Goal: Task Accomplishment & Management: Manage account settings

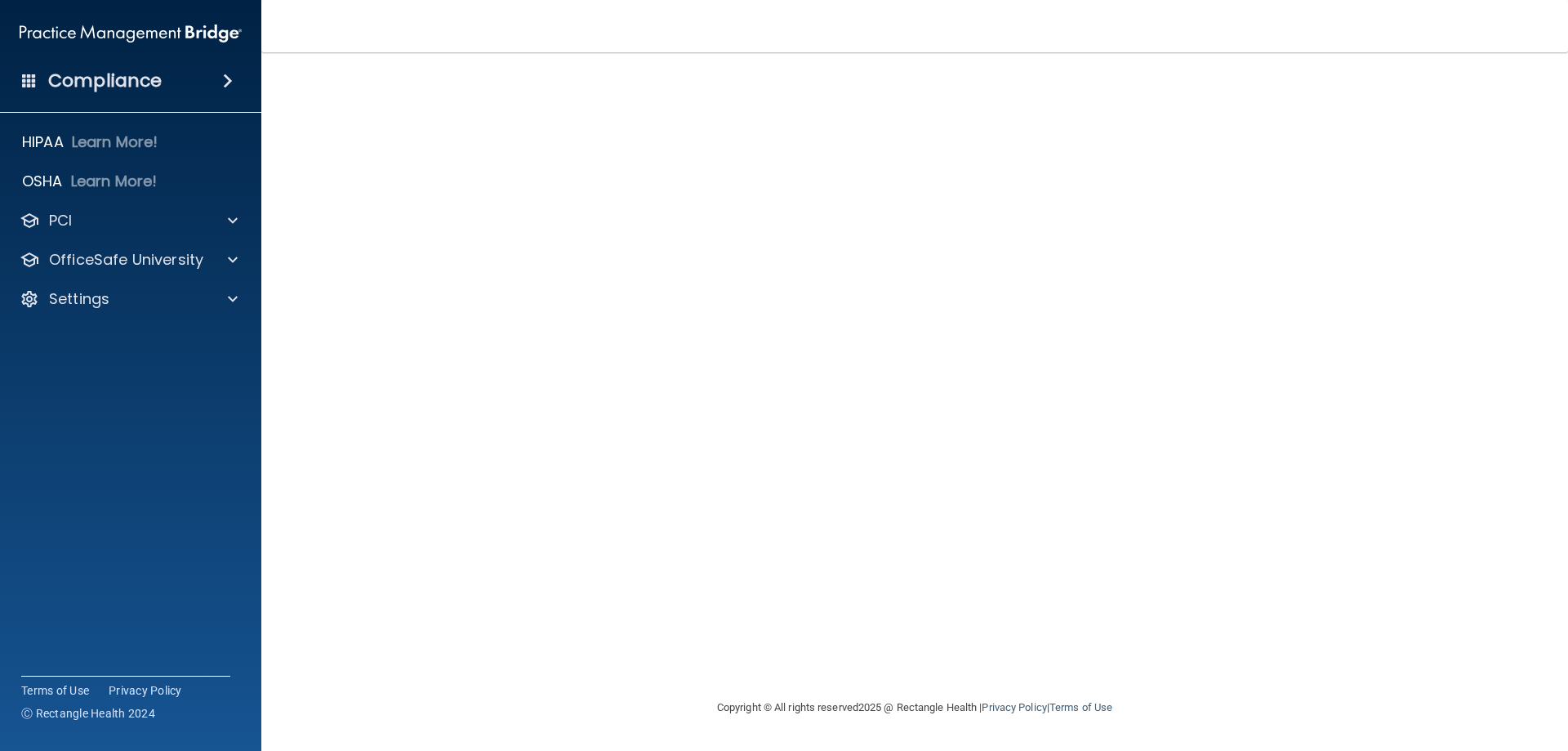
click at [95, 80] on h4 "Compliance" at bounding box center [105, 81] width 114 height 23
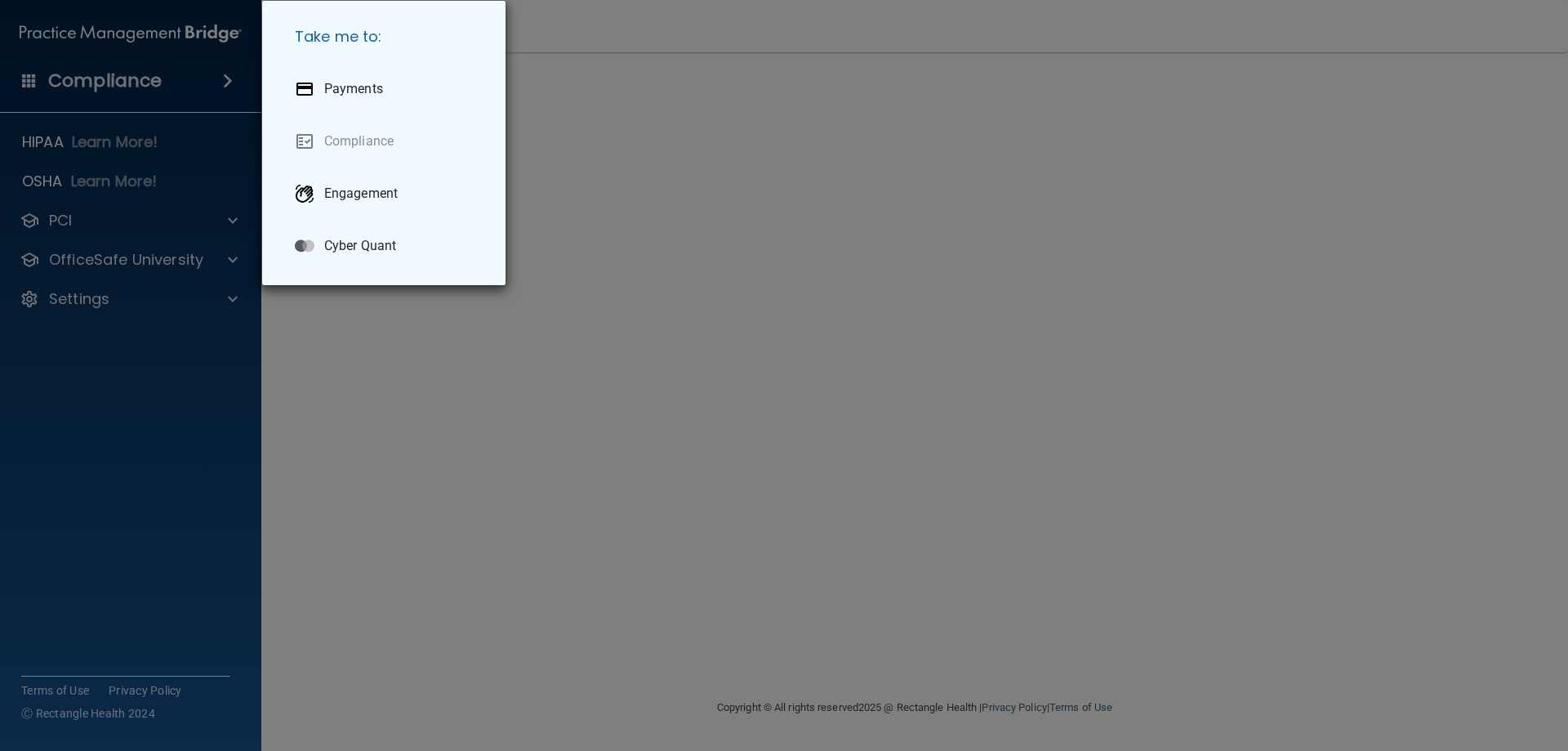
click at [1042, 178] on div "Take me to: Payments Compliance Engagement Cyber Quant" at bounding box center [784, 375] width 1568 height 751
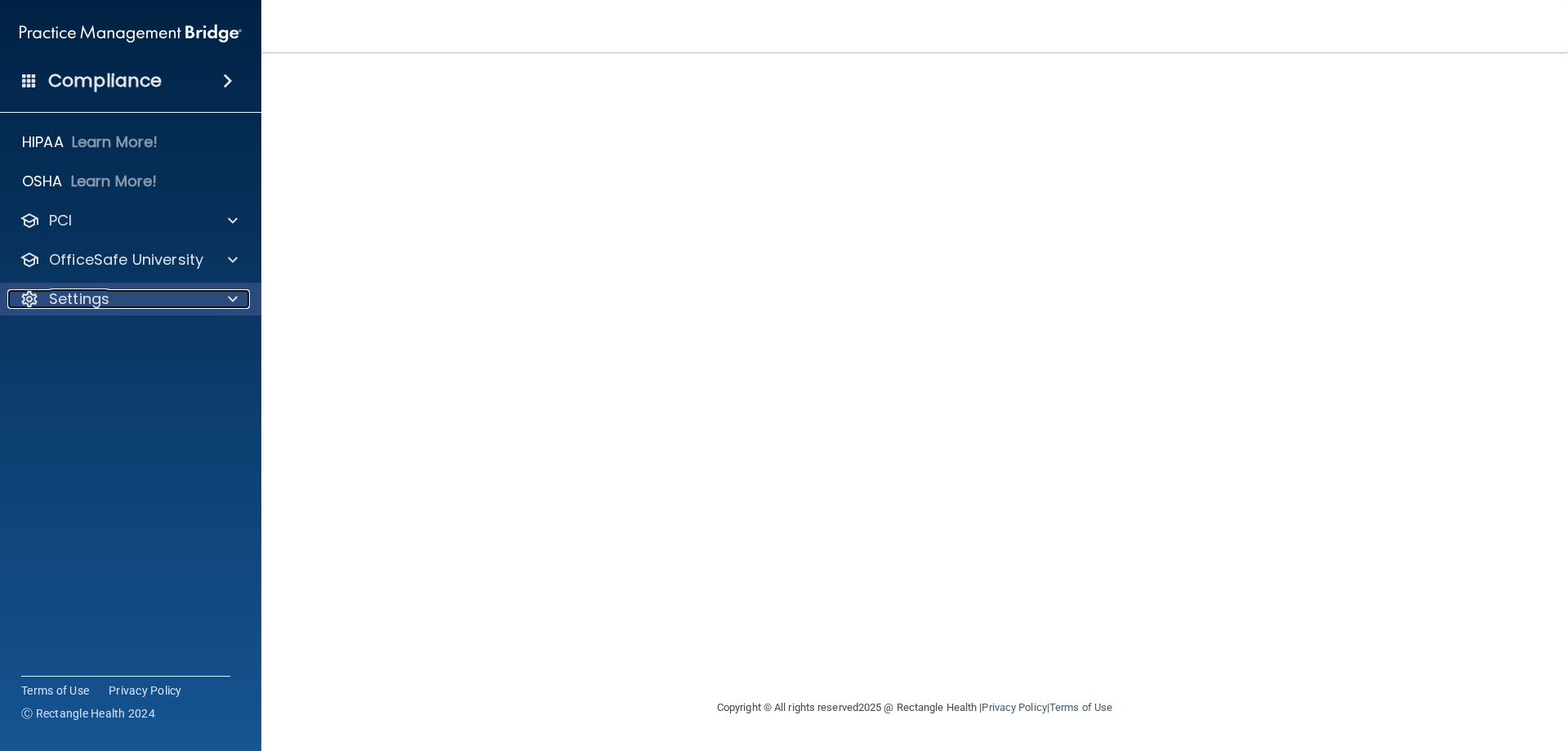
click at [231, 295] on span at bounding box center [233, 299] width 10 height 19
click at [115, 333] on p "My Account" at bounding box center [122, 338] width 223 height 17
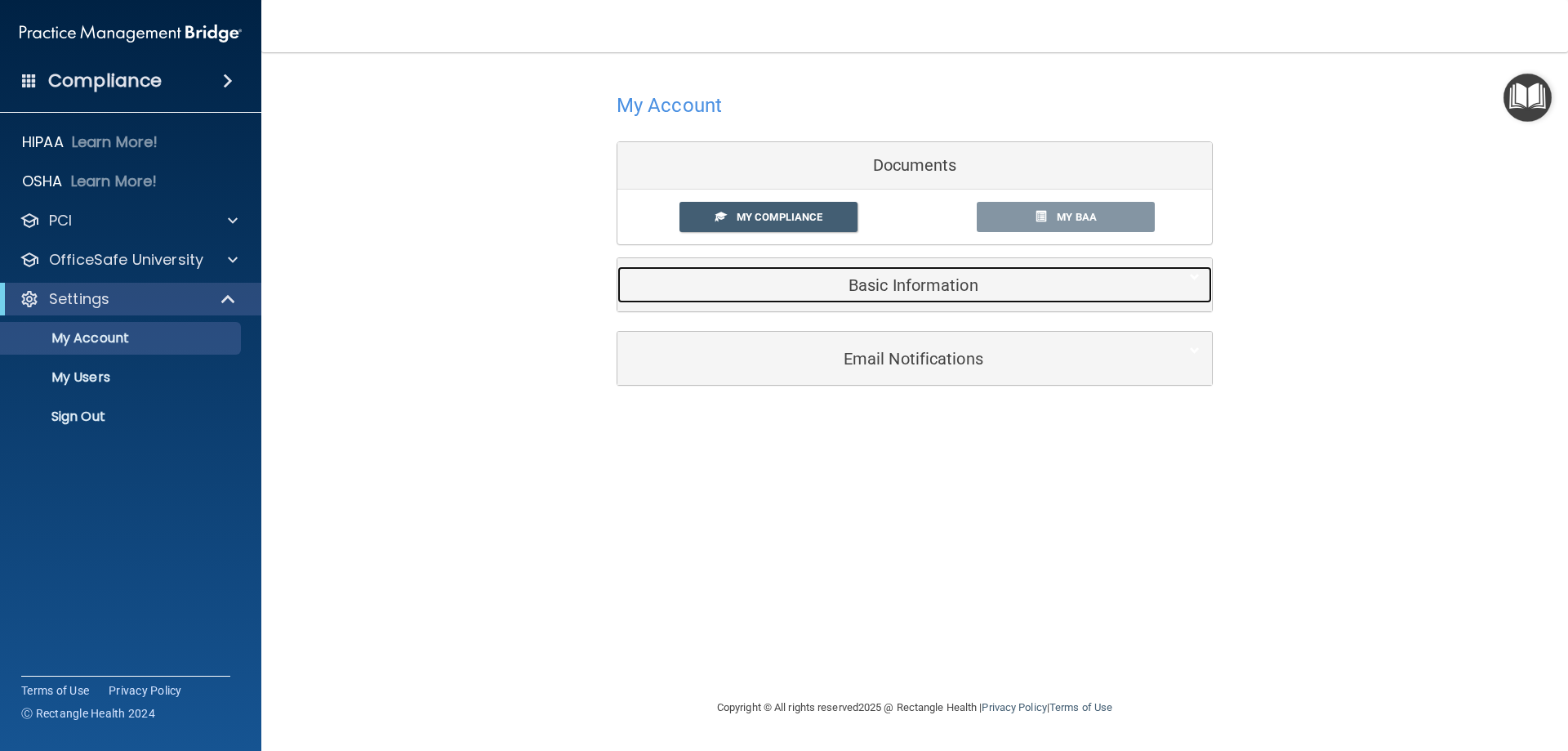
click at [879, 289] on h5 "Basic Information" at bounding box center [889, 285] width 520 height 18
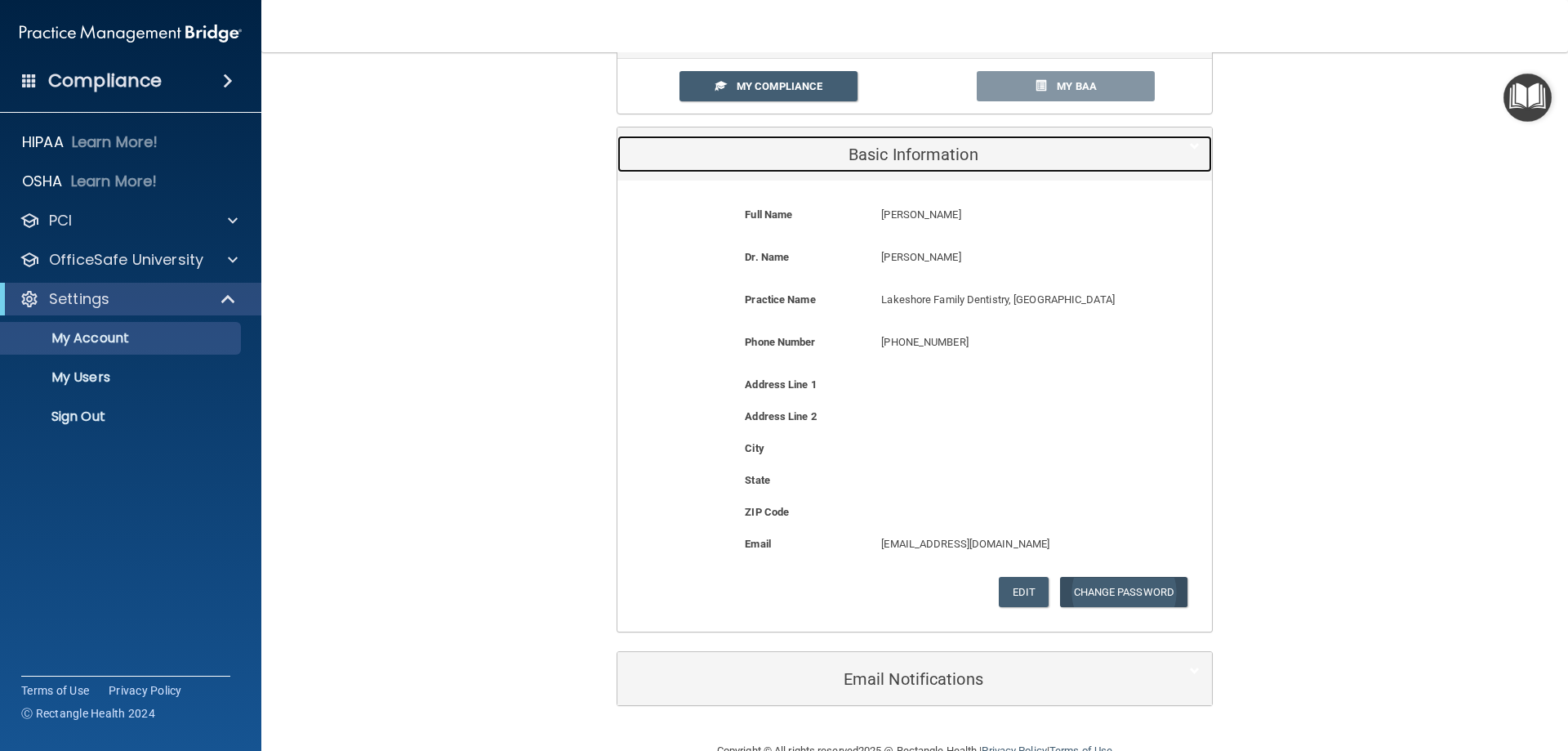
scroll to position [170, 0]
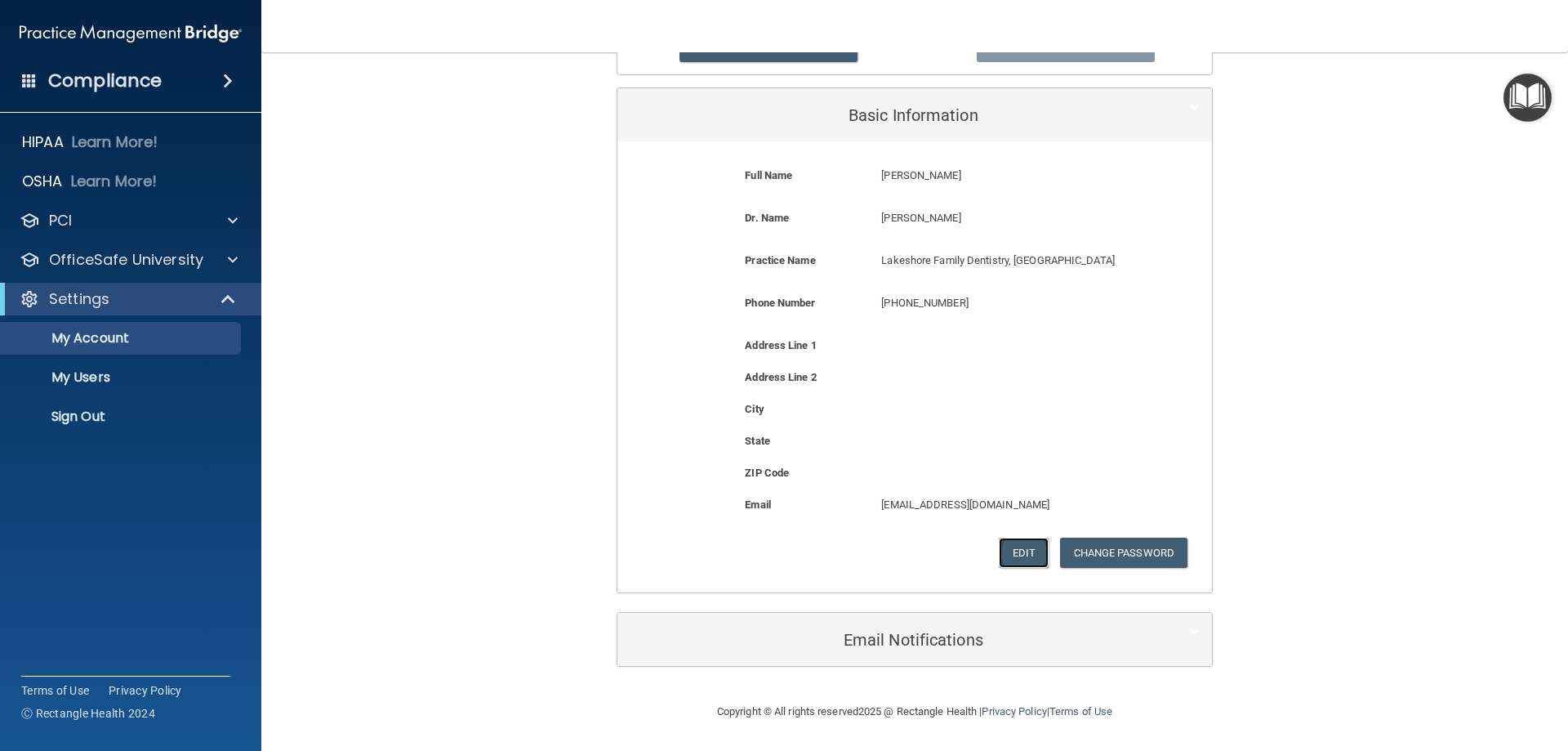
click at [1013, 555] on button "Edit" at bounding box center [1023, 552] width 50 height 30
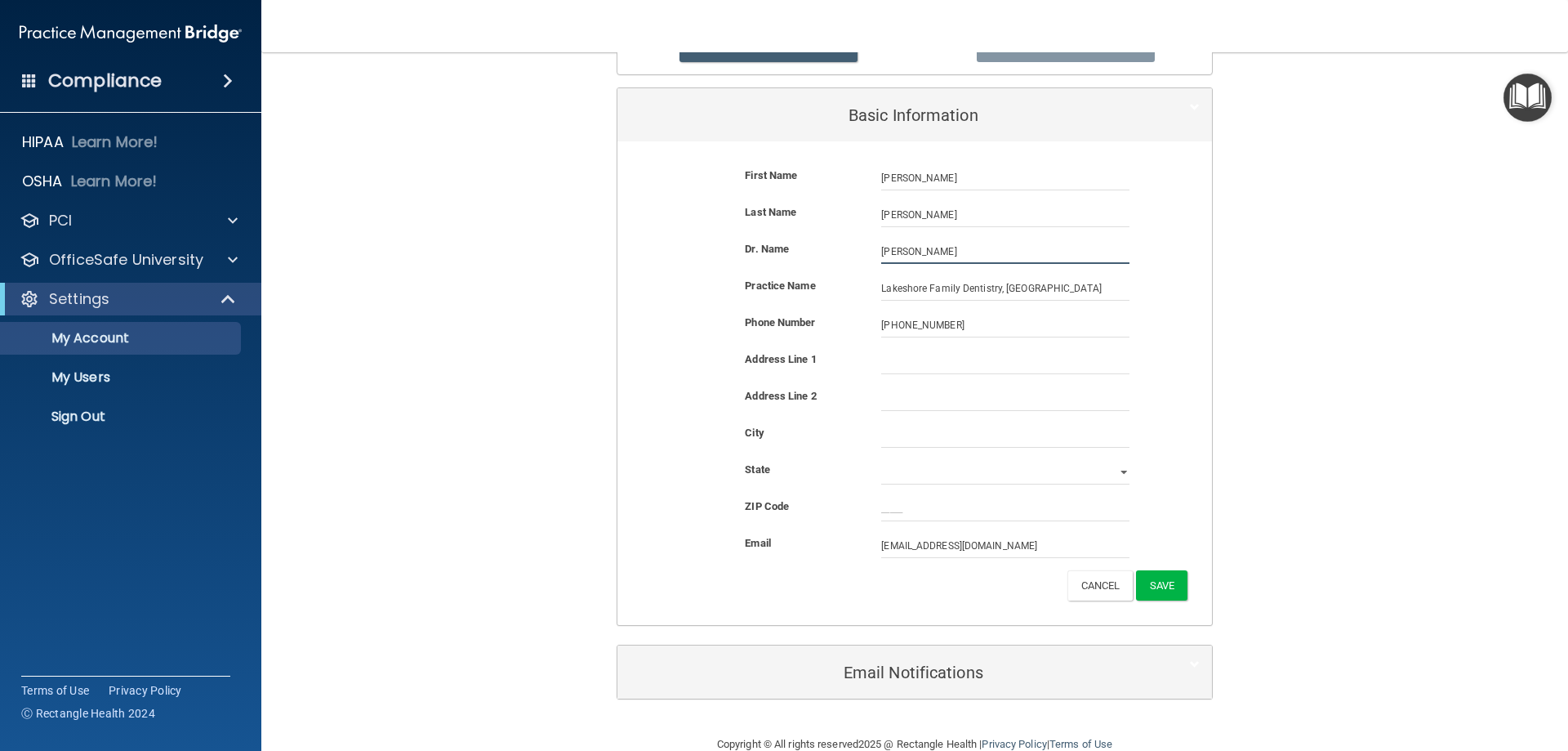
drag, startPoint x: 930, startPoint y: 243, endPoint x: 806, endPoint y: 234, distance: 124.3
click at [811, 233] on form "First Name Jonni DelGreco Jonni Last Name DelGreco Dr. Name Scott Kron Scott Kr…" at bounding box center [914, 383] width 570 height 460
type input "e"
type input "Ellen Jacobson"
click at [1148, 585] on button "Save" at bounding box center [1161, 585] width 51 height 30
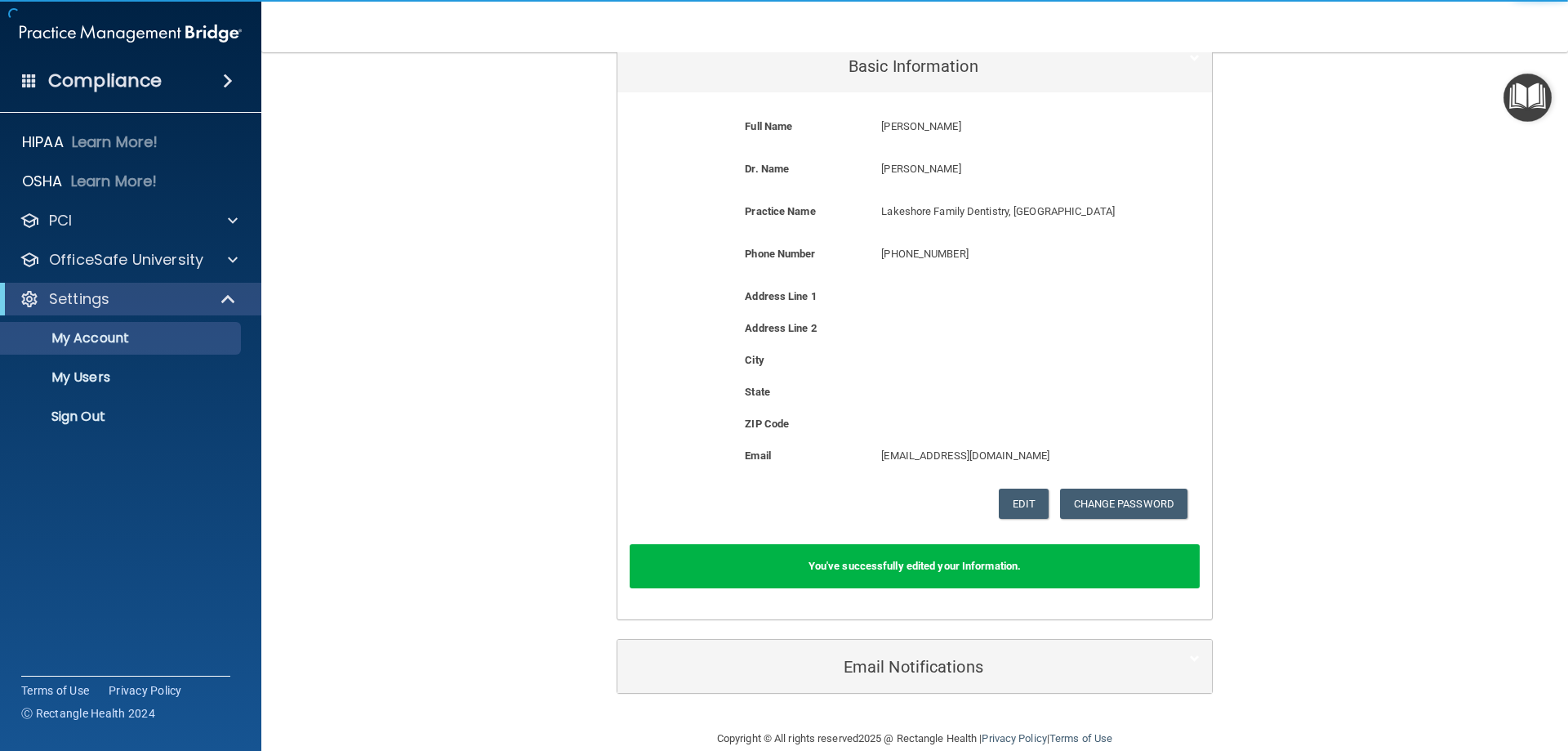
scroll to position [246, 0]
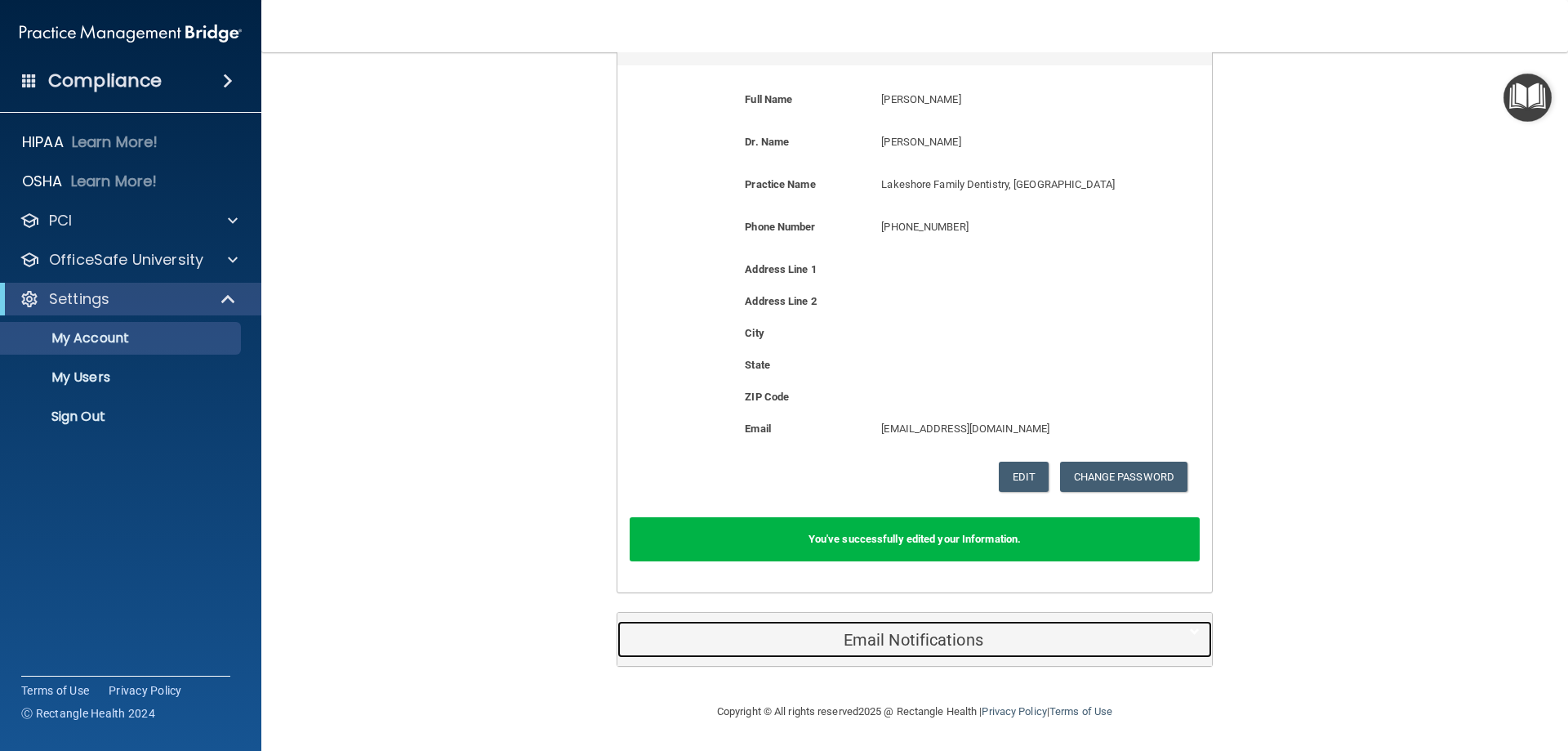
click at [888, 639] on h5 "Email Notifications" at bounding box center [889, 639] width 520 height 18
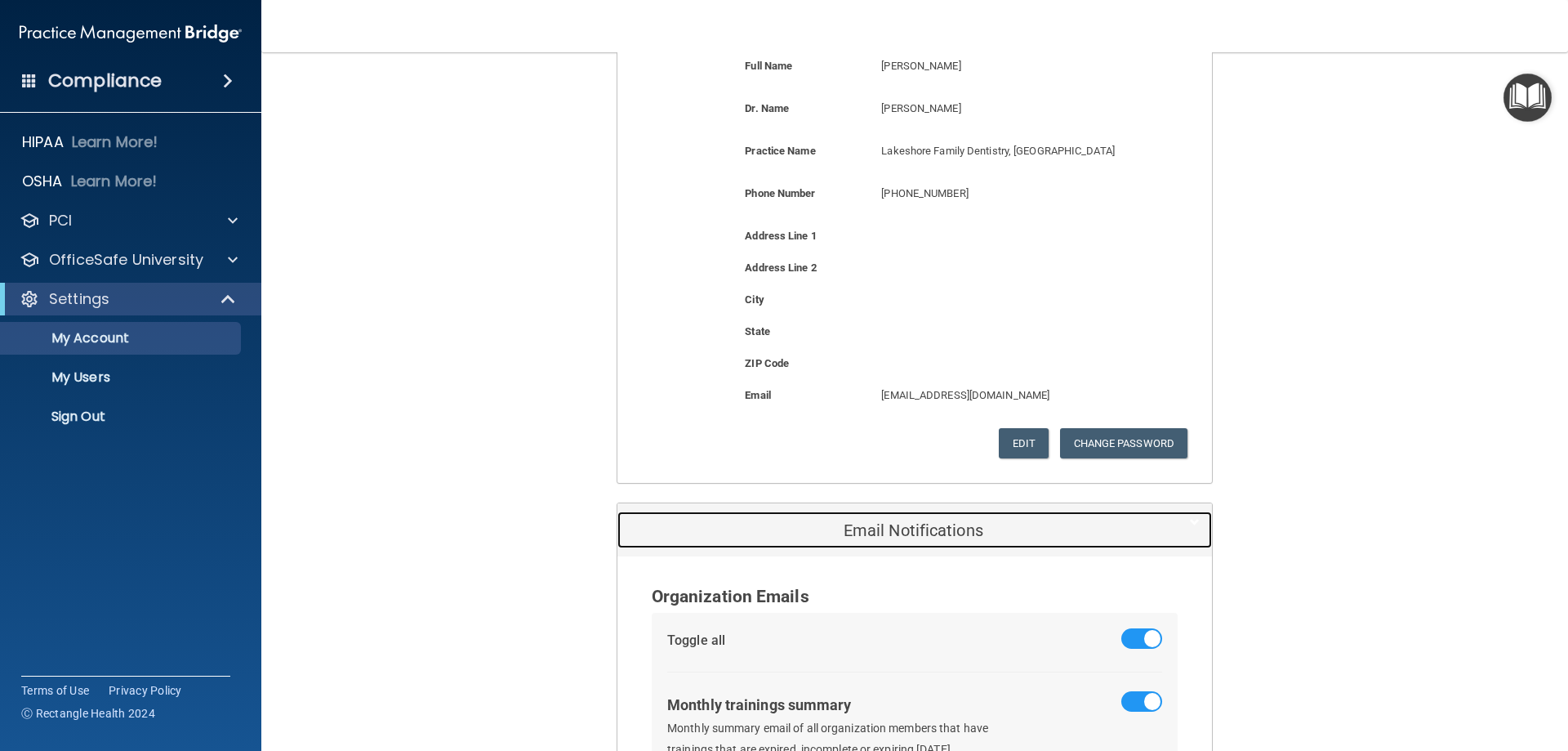
scroll to position [0, 0]
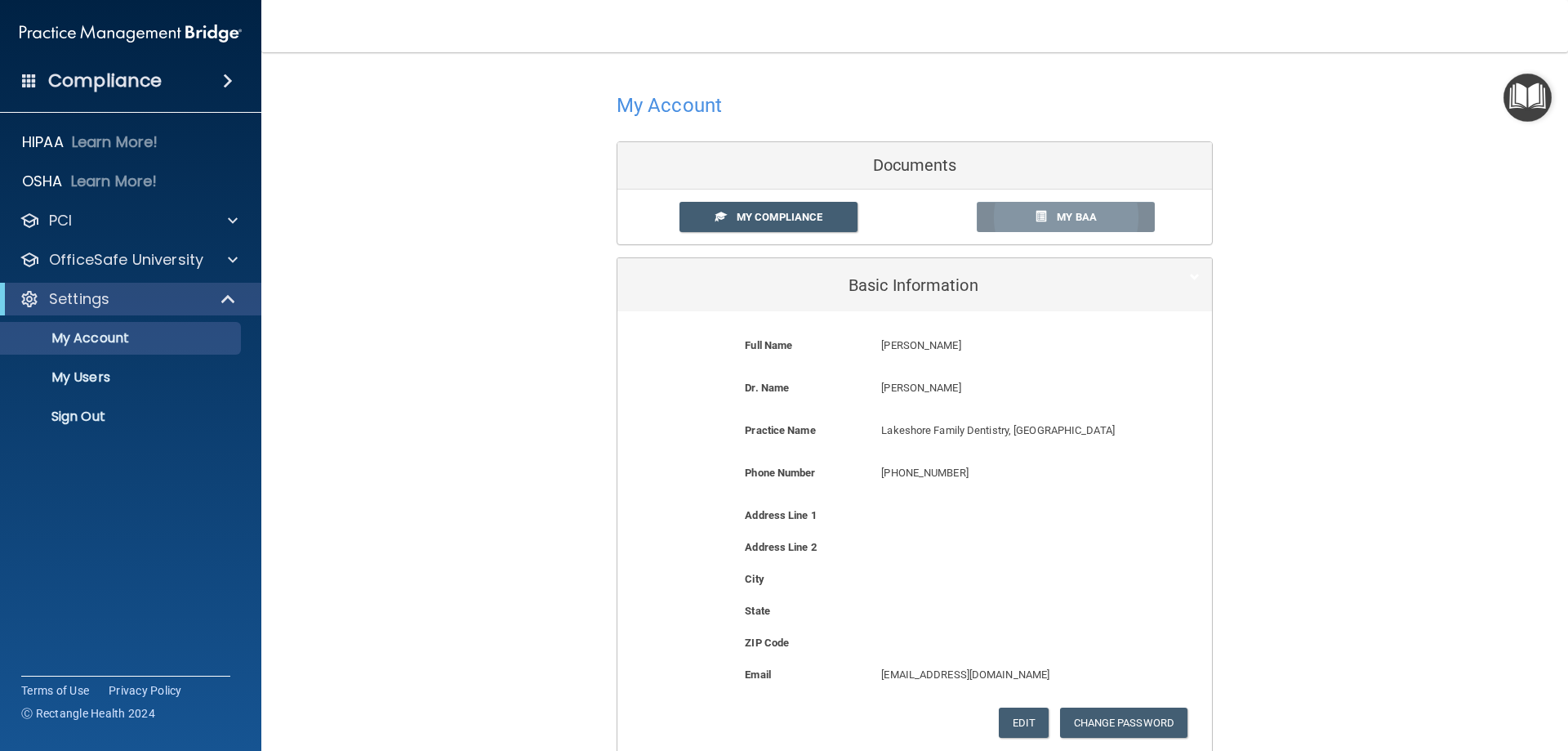
click at [1046, 219] on link "My BAA" at bounding box center [1066, 217] width 179 height 30
click at [112, 380] on p "My Users" at bounding box center [122, 377] width 223 height 17
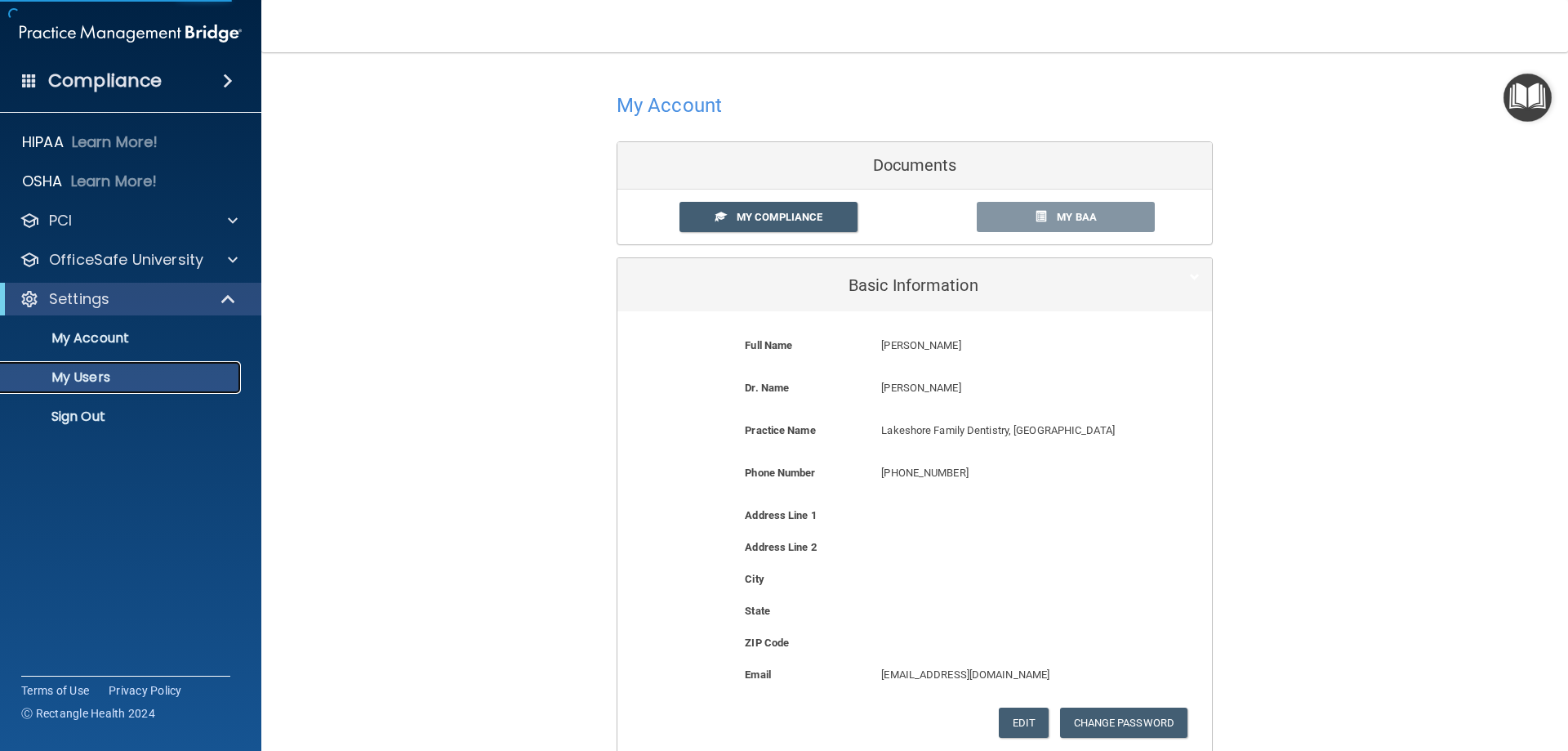
select select "20"
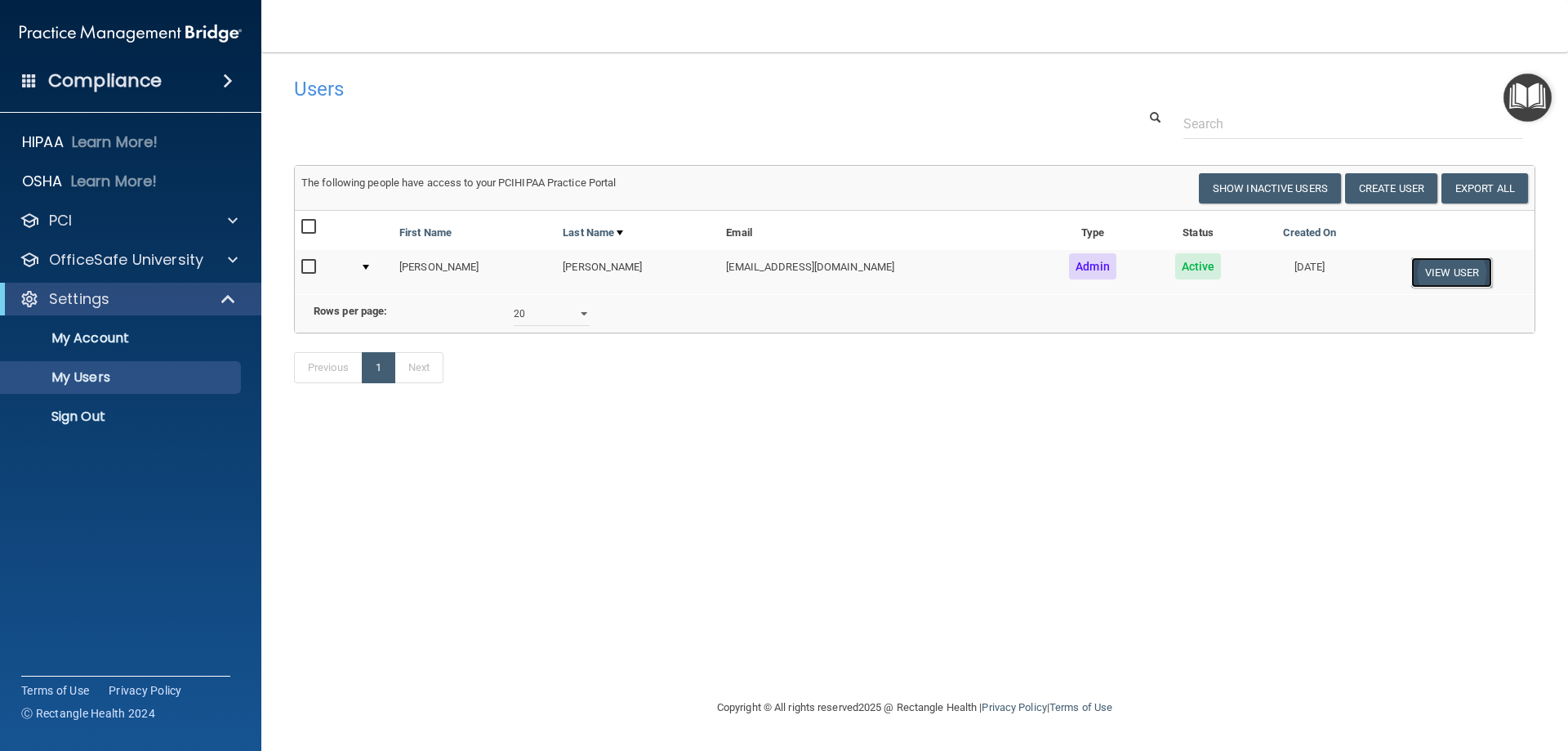
click at [1430, 264] on button "View User" at bounding box center [1451, 272] width 81 height 30
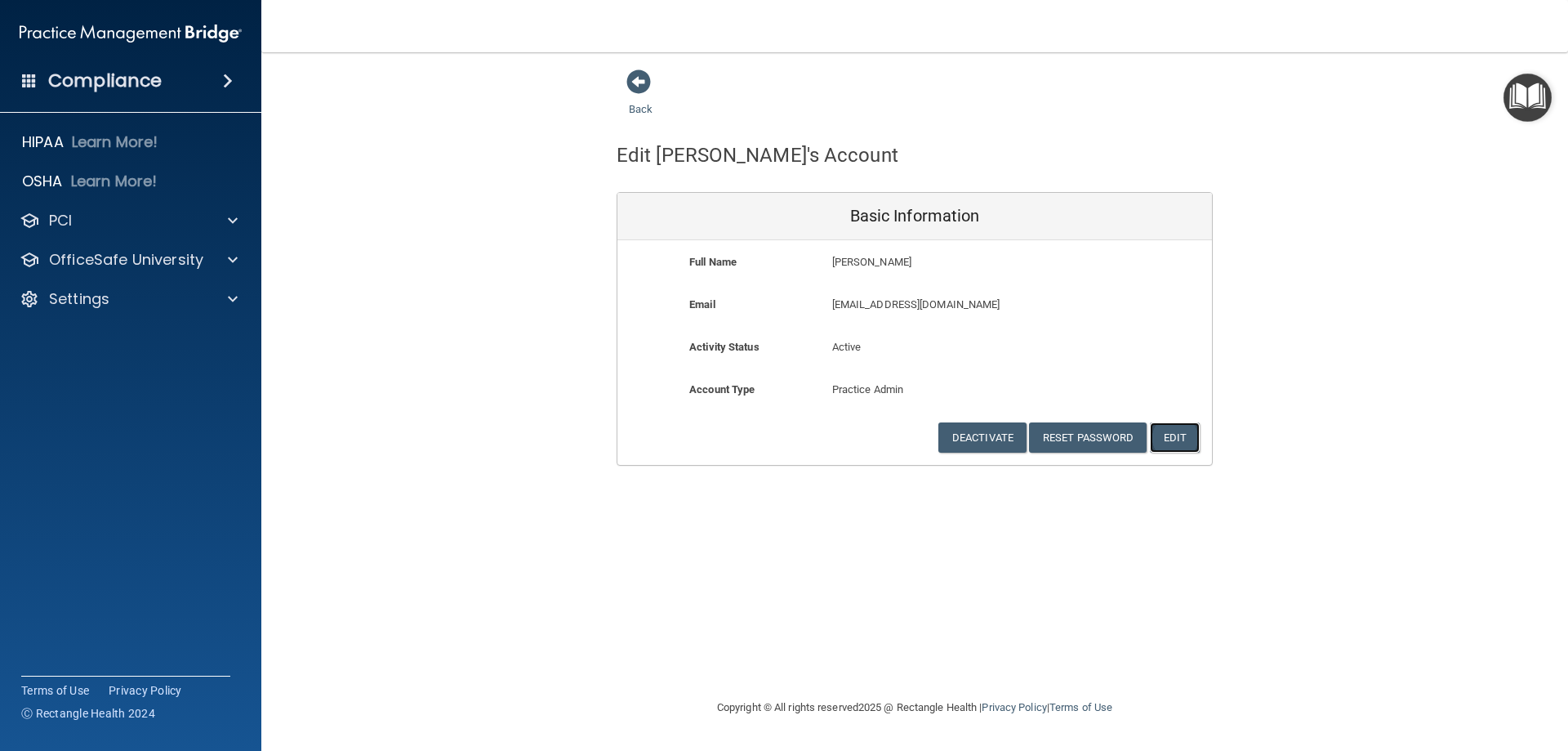
click at [1171, 431] on button "Edit" at bounding box center [1174, 437] width 50 height 30
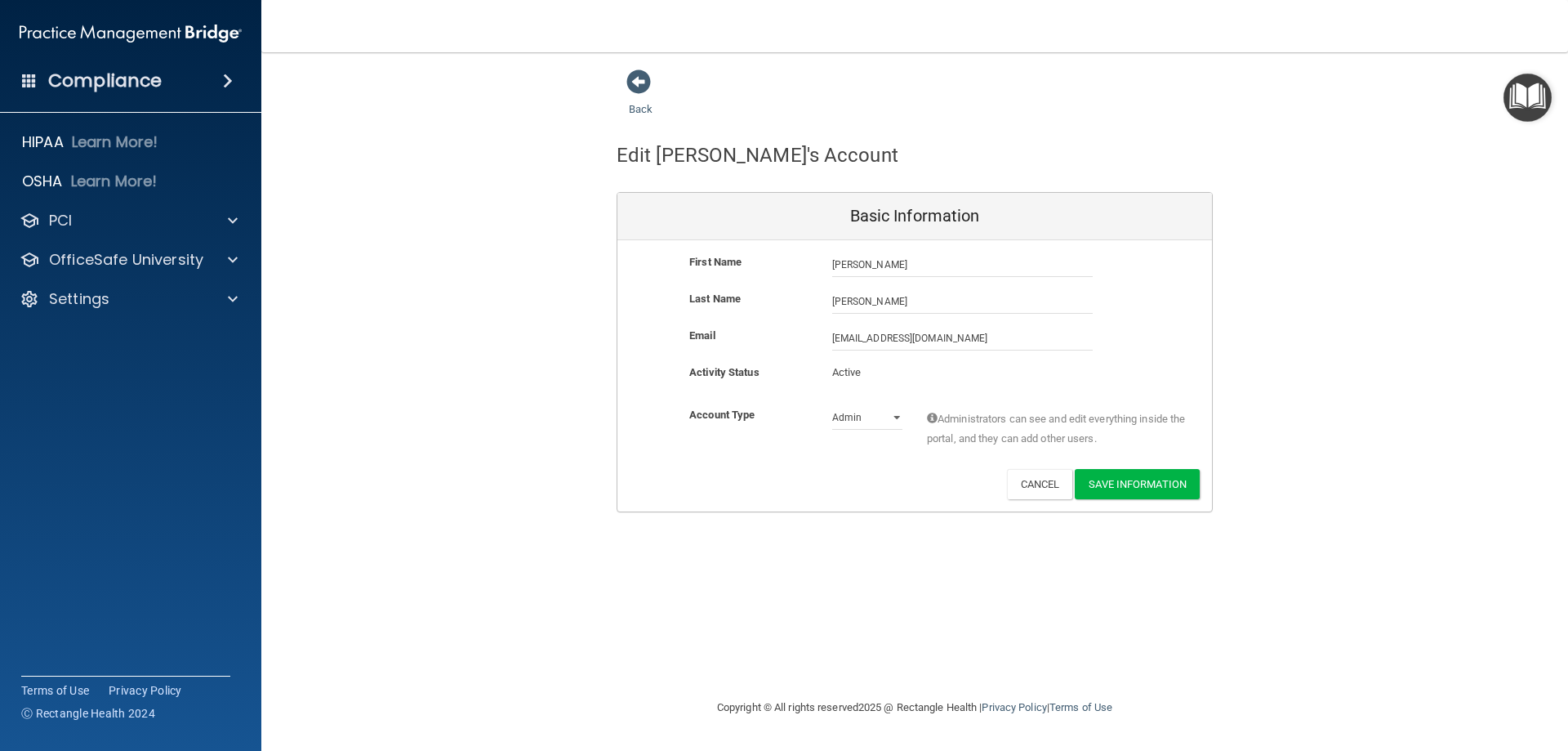
click at [1009, 423] on span "Administrators can see and edit everything inside the portal, and they can add …" at bounding box center [1057, 428] width 260 height 39
click at [1030, 482] on button "Cancel" at bounding box center [1040, 484] width 66 height 30
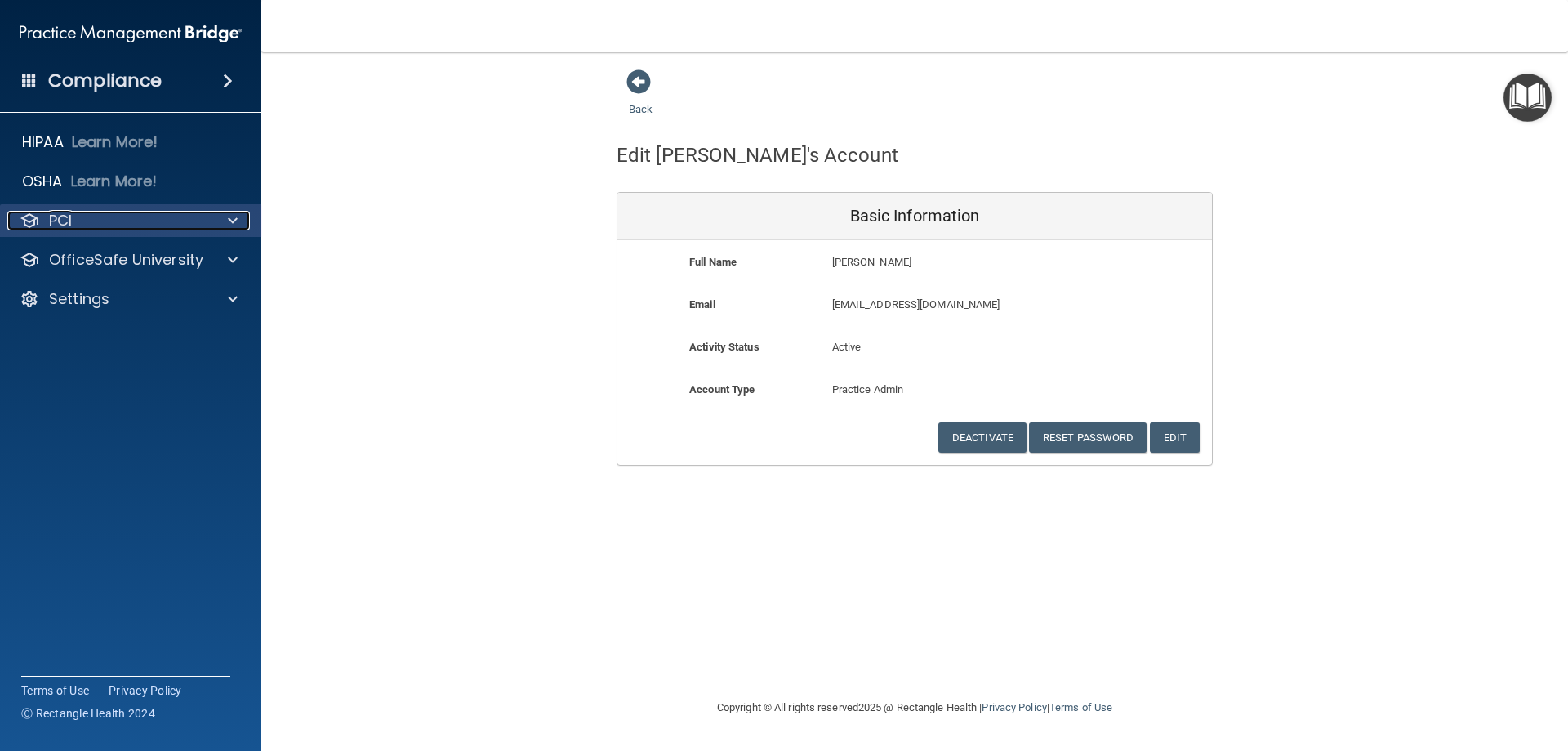
click at [234, 216] on span at bounding box center [233, 221] width 10 height 19
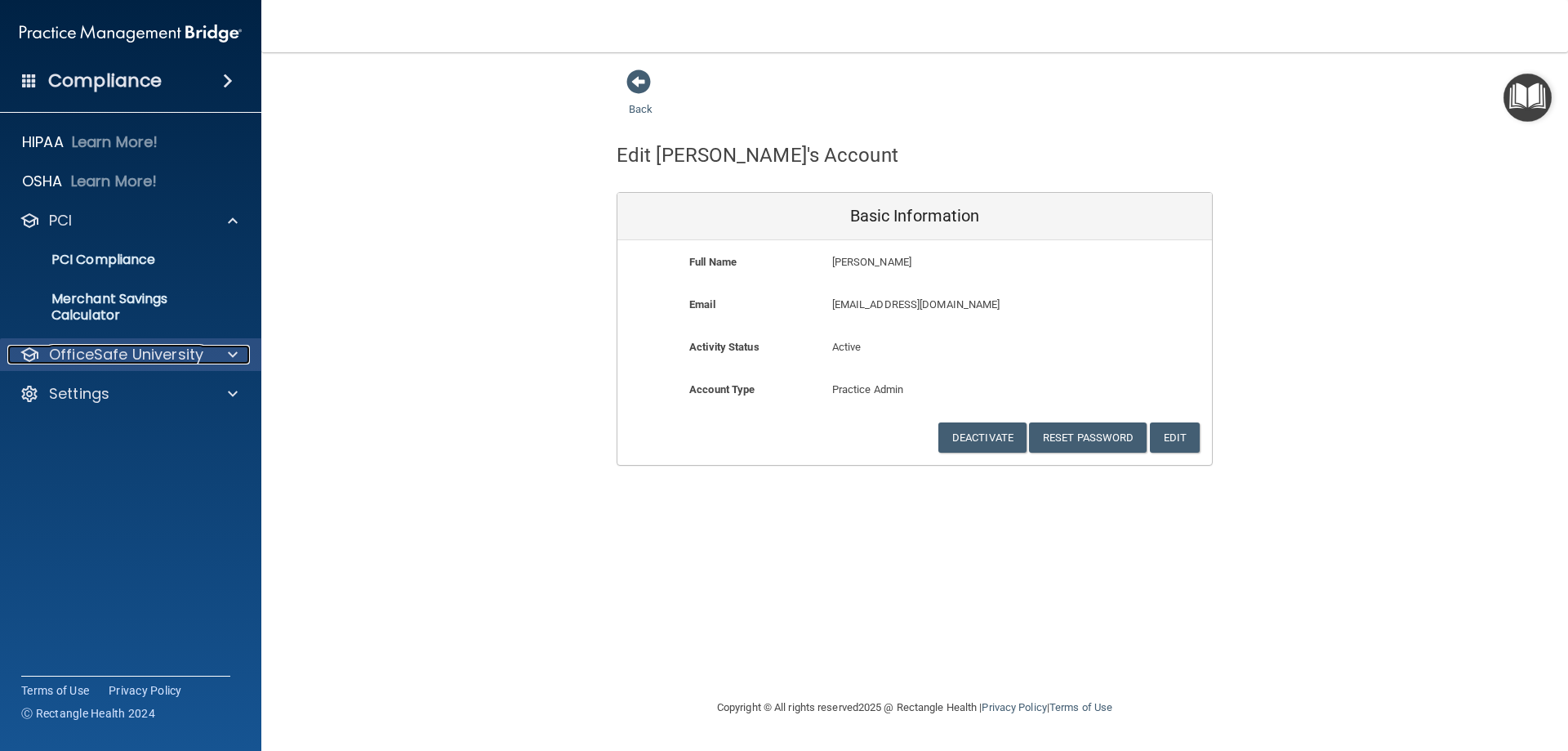
click at [229, 356] on span at bounding box center [233, 355] width 10 height 19
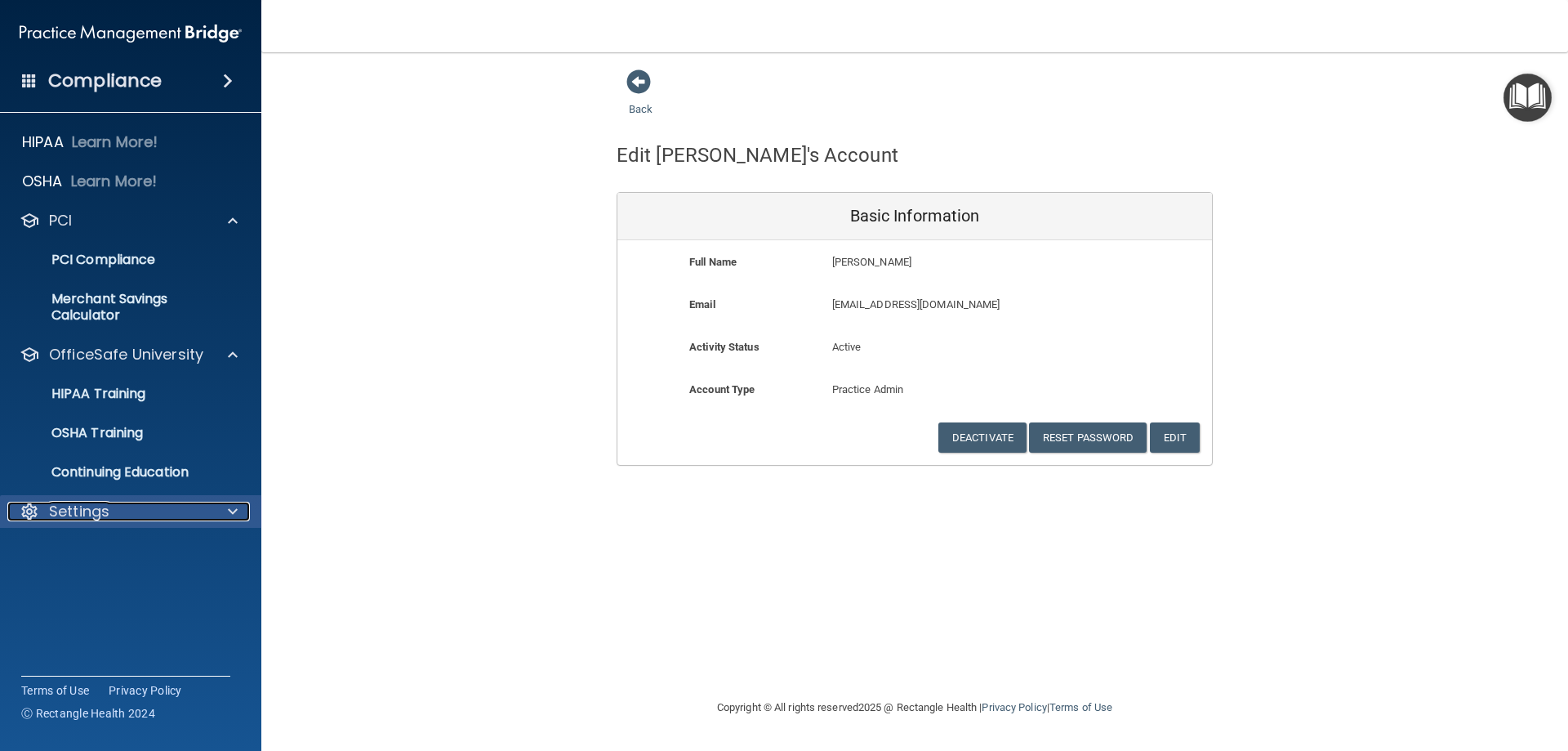
click at [235, 506] on span at bounding box center [233, 511] width 10 height 19
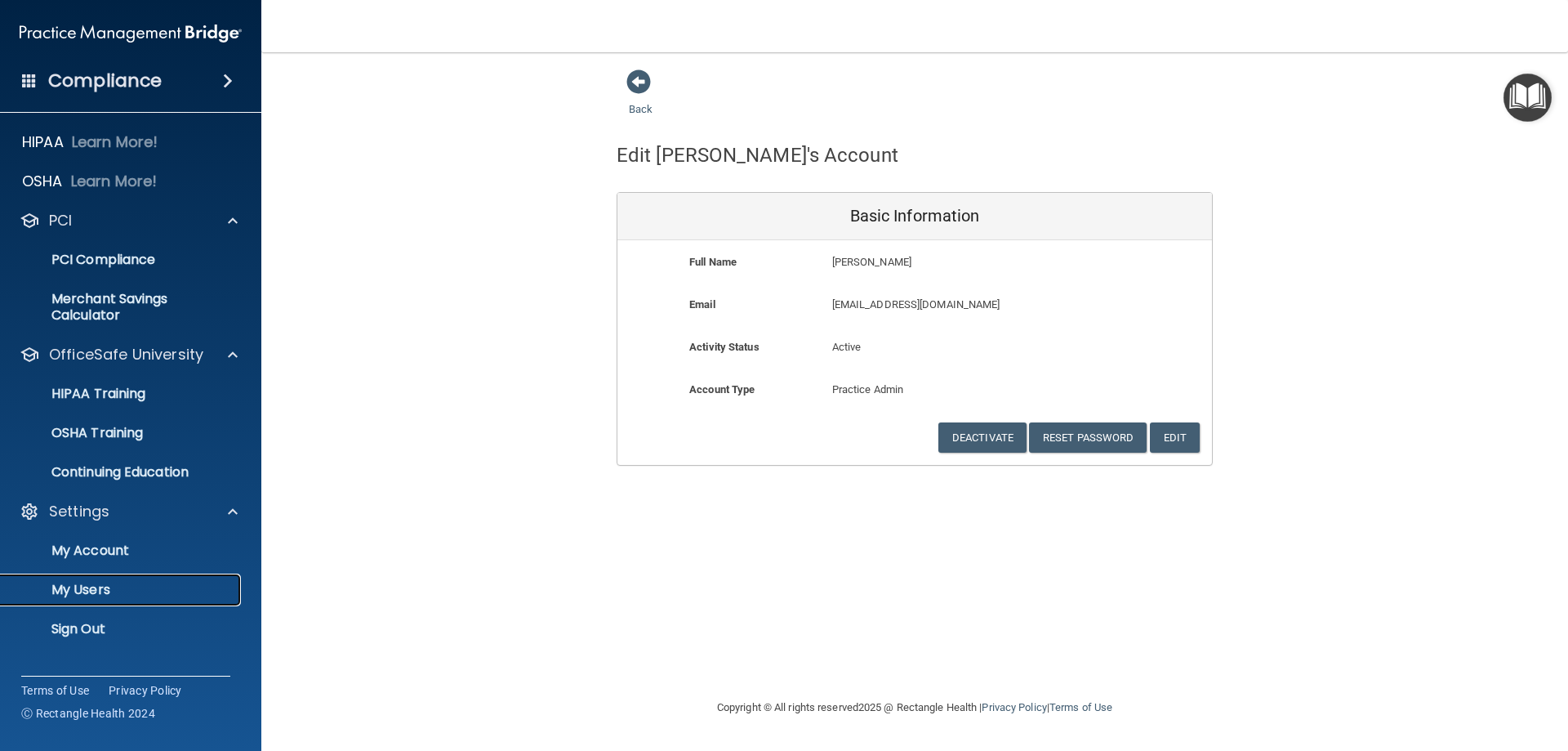
click at [95, 585] on p "My Users" at bounding box center [122, 590] width 223 height 17
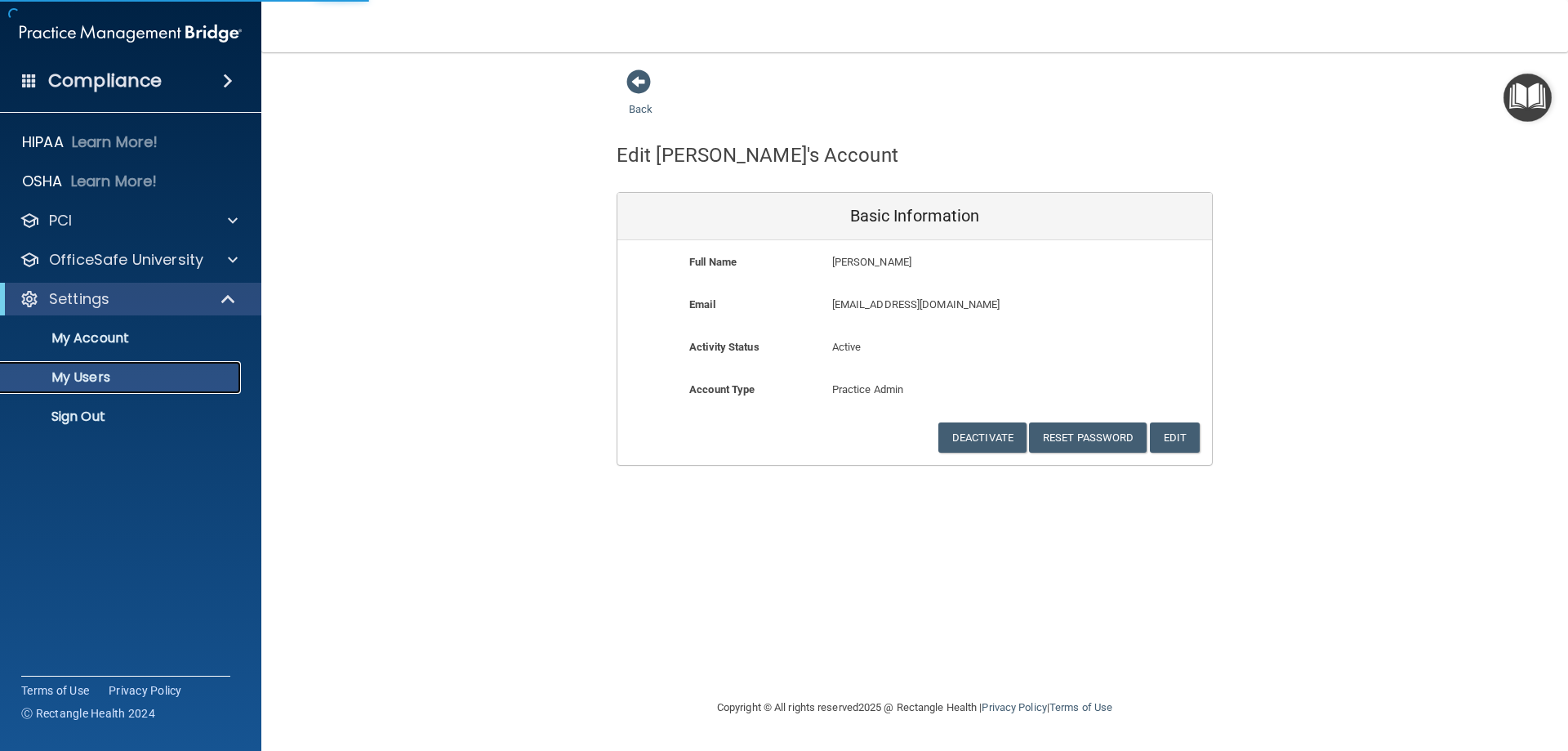
select select "20"
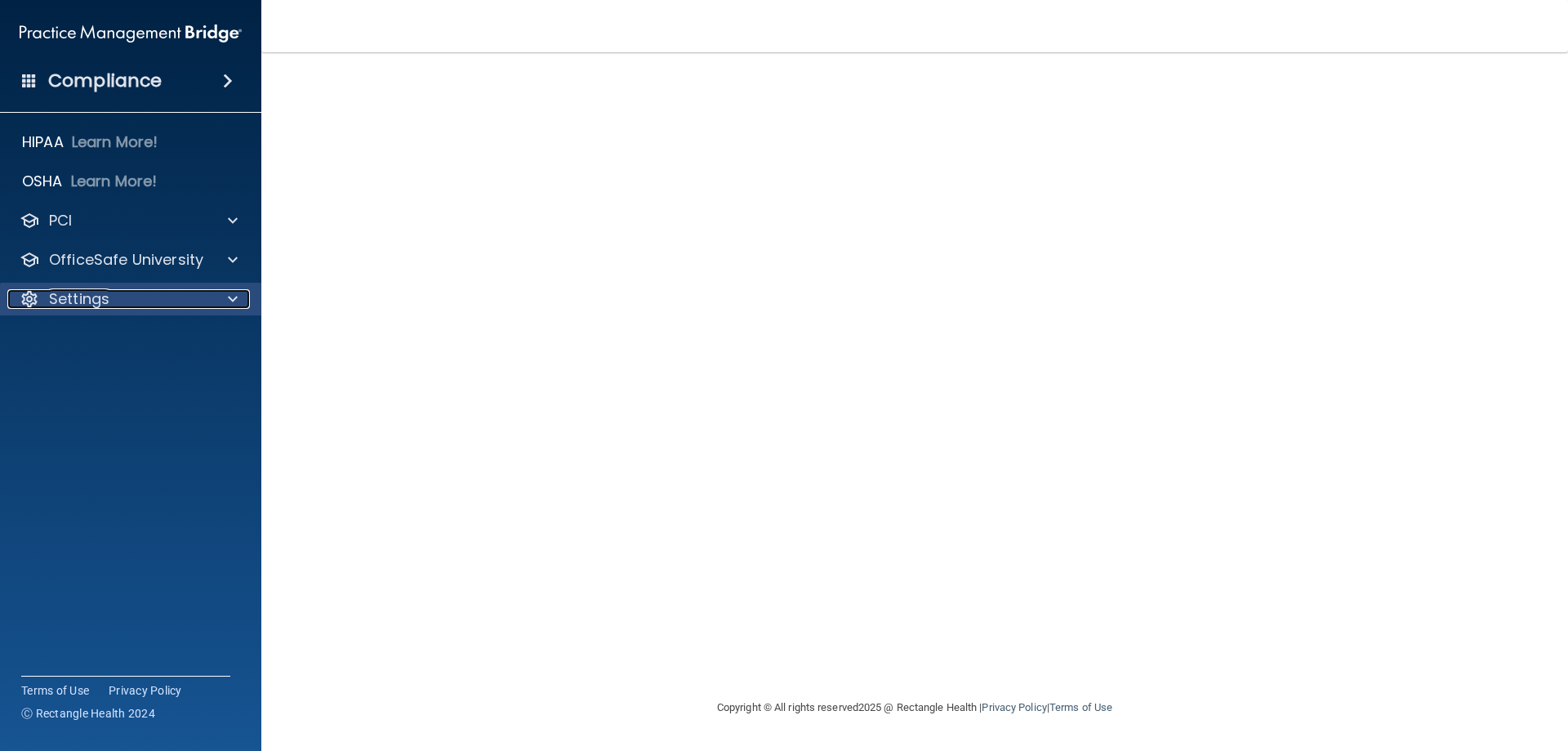
click at [234, 298] on span at bounding box center [233, 299] width 10 height 19
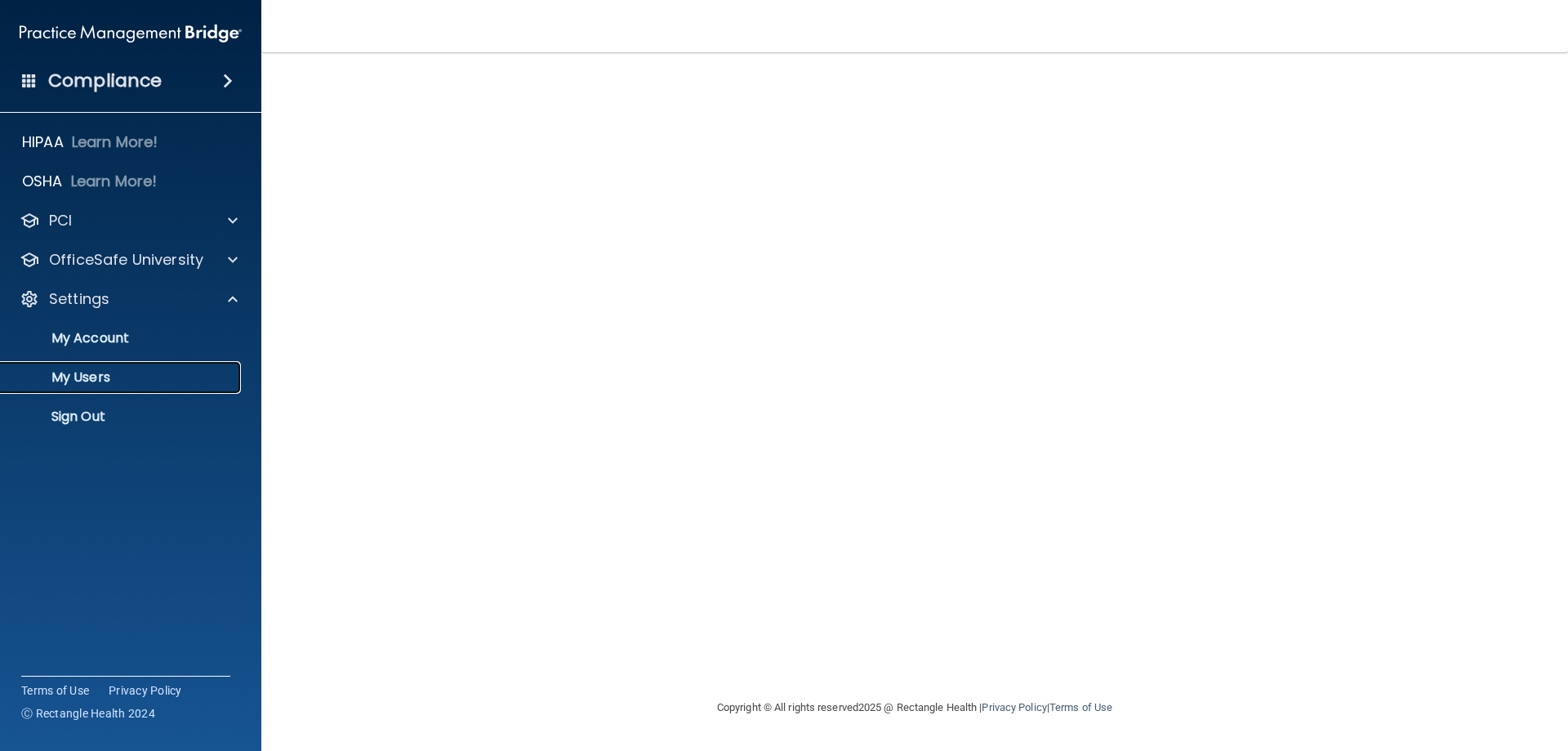
click at [97, 376] on p "My Users" at bounding box center [122, 377] width 223 height 17
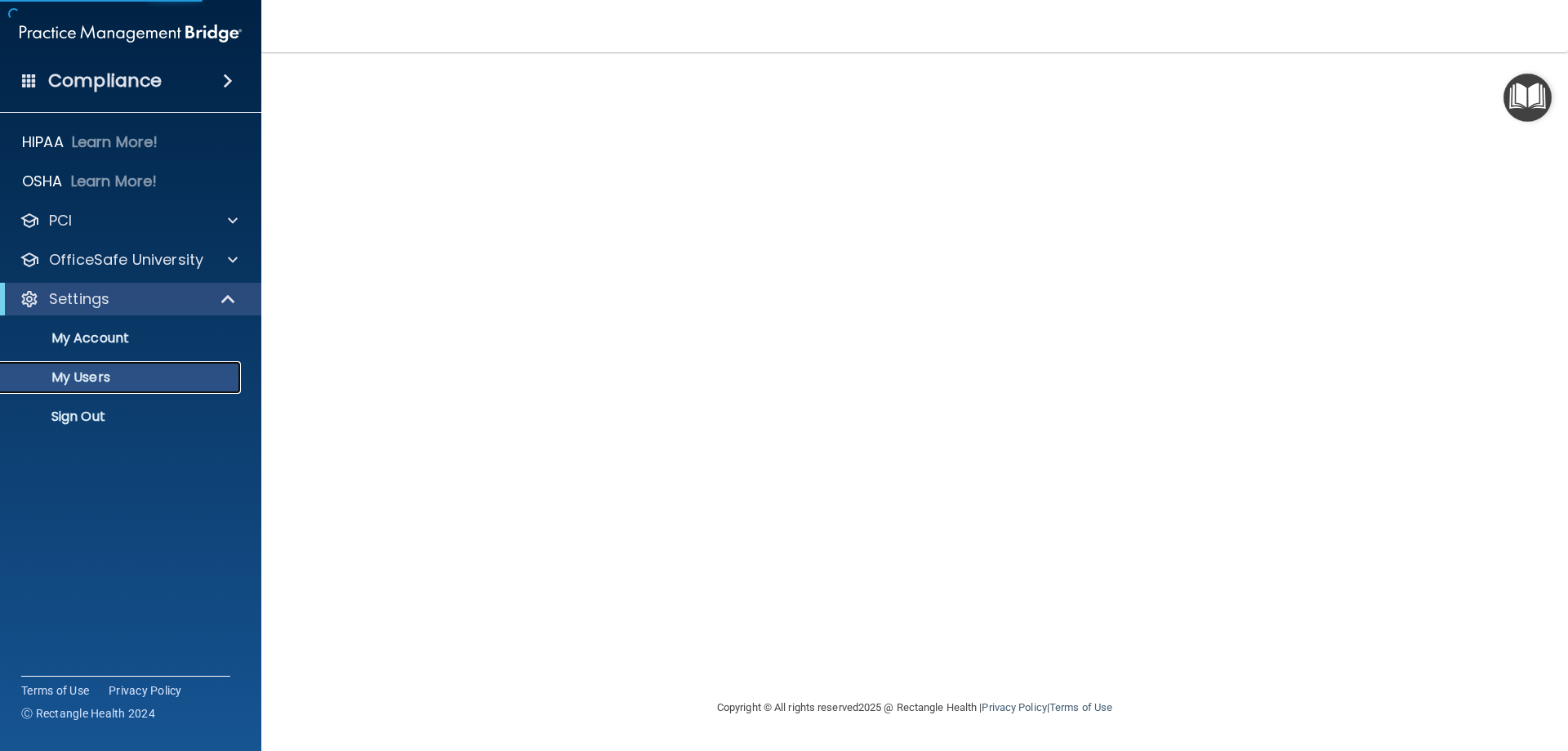
select select "20"
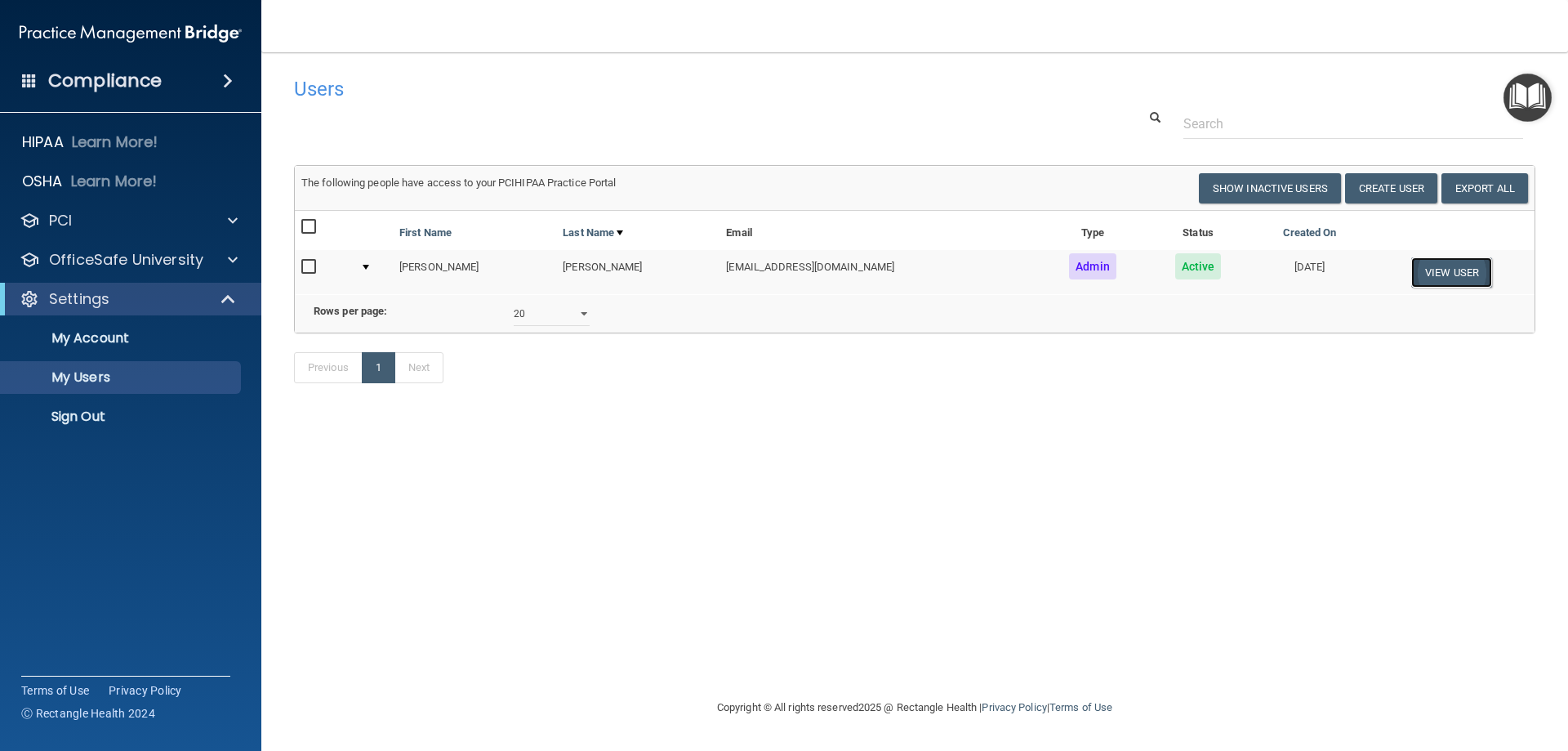
click at [1453, 273] on button "View User" at bounding box center [1451, 272] width 81 height 30
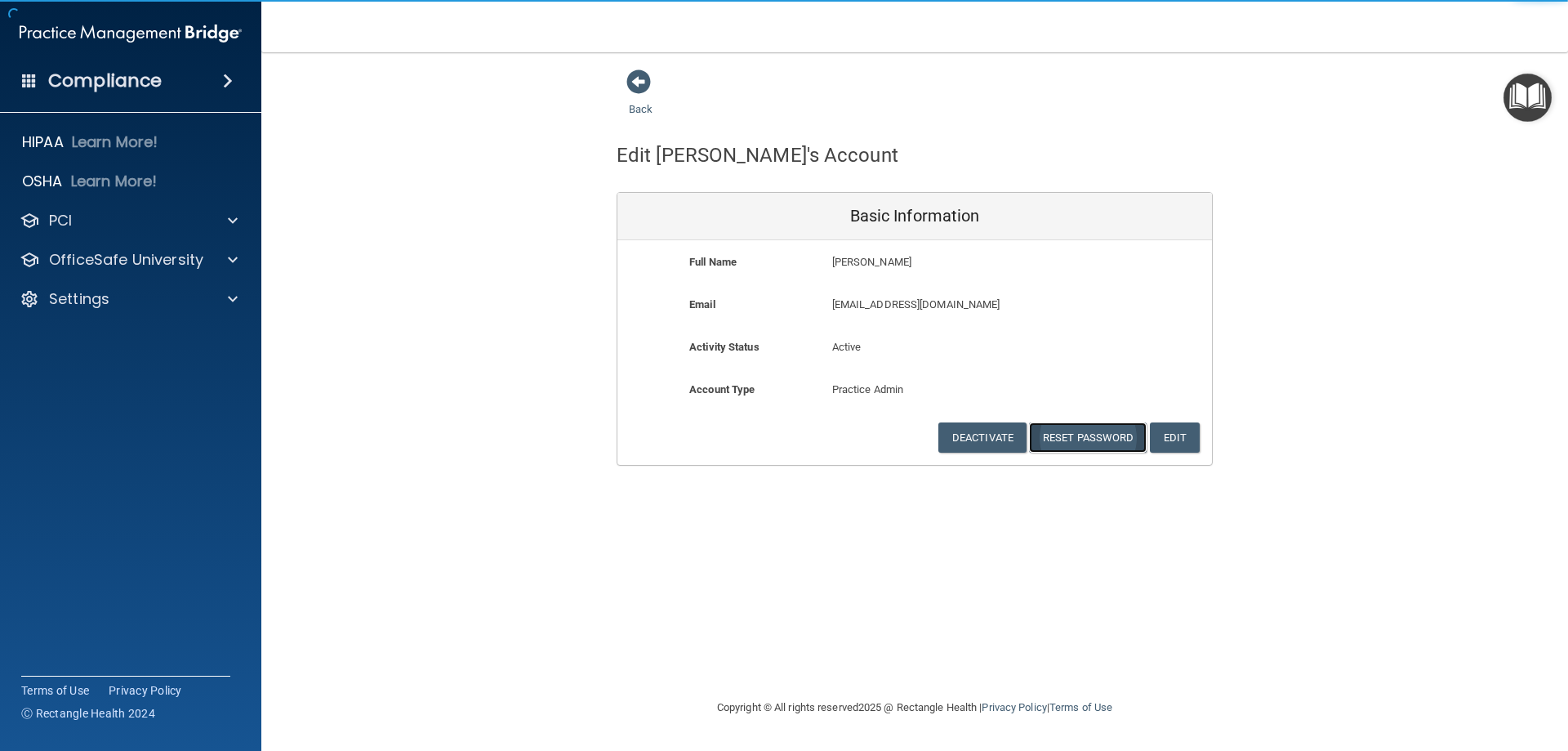
click at [1059, 433] on button "Reset Password" at bounding box center [1087, 437] width 117 height 30
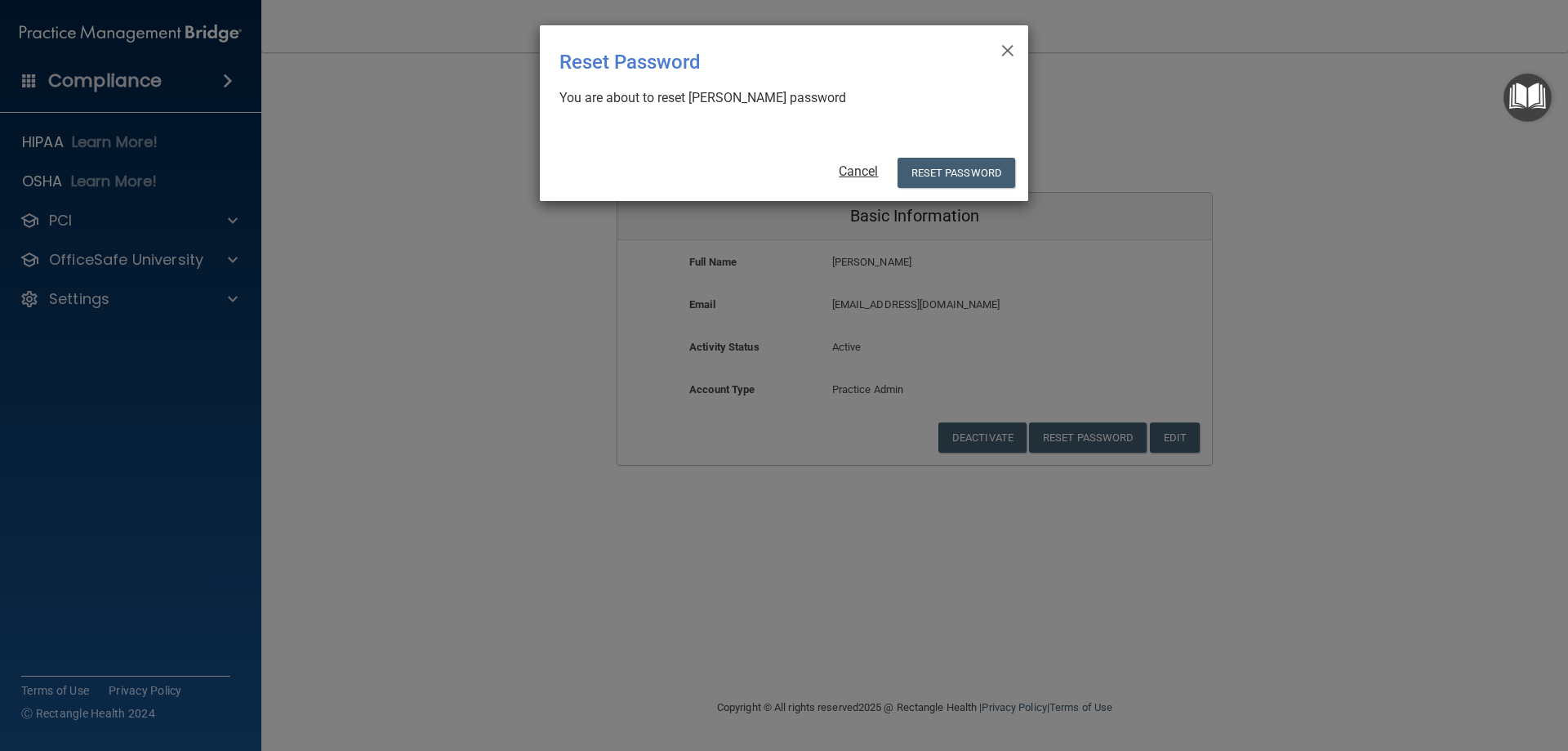
click at [870, 172] on link "Cancel" at bounding box center [858, 171] width 39 height 16
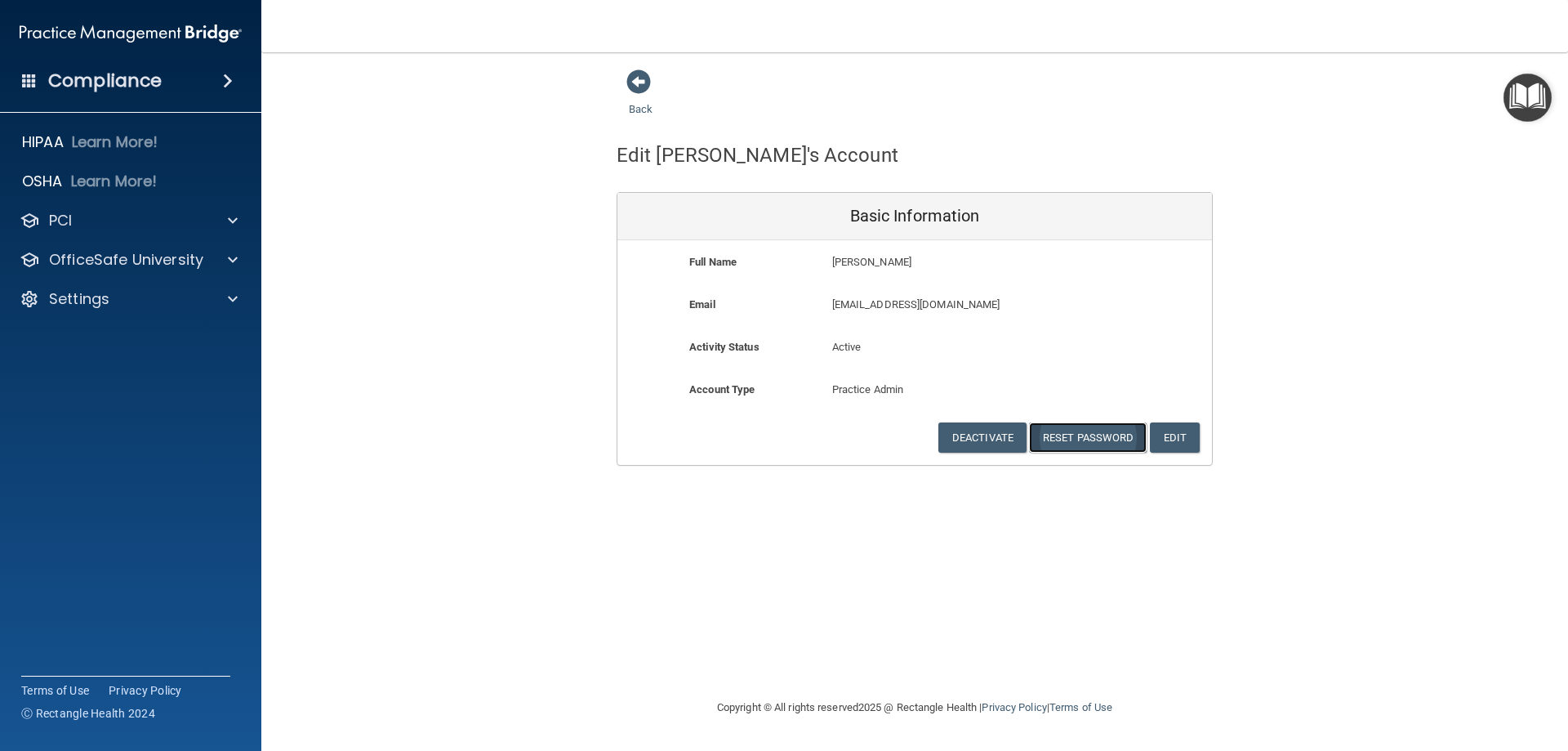
click at [1073, 436] on button "Reset Password" at bounding box center [1087, 437] width 117 height 30
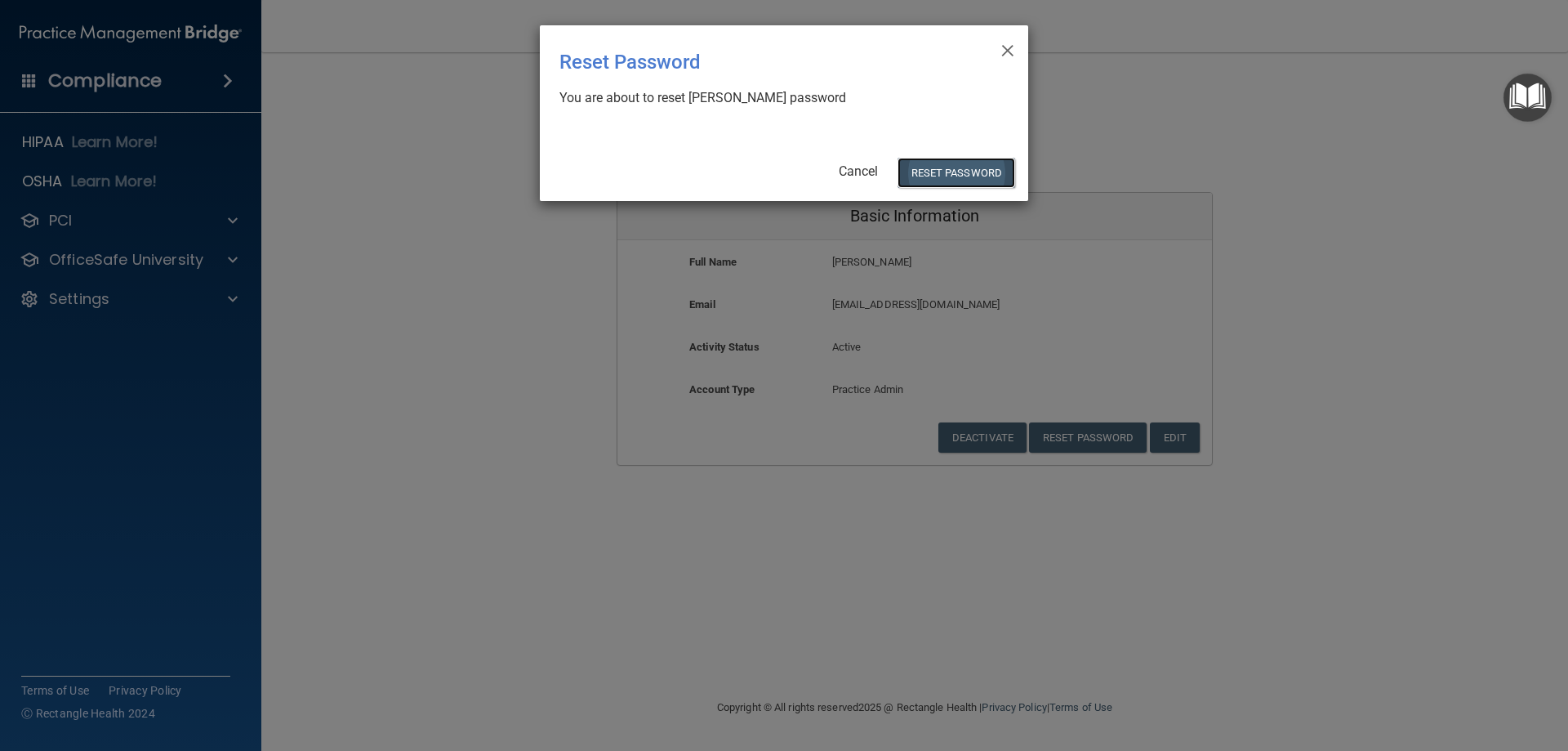
click at [943, 168] on button "Reset Password" at bounding box center [955, 172] width 117 height 30
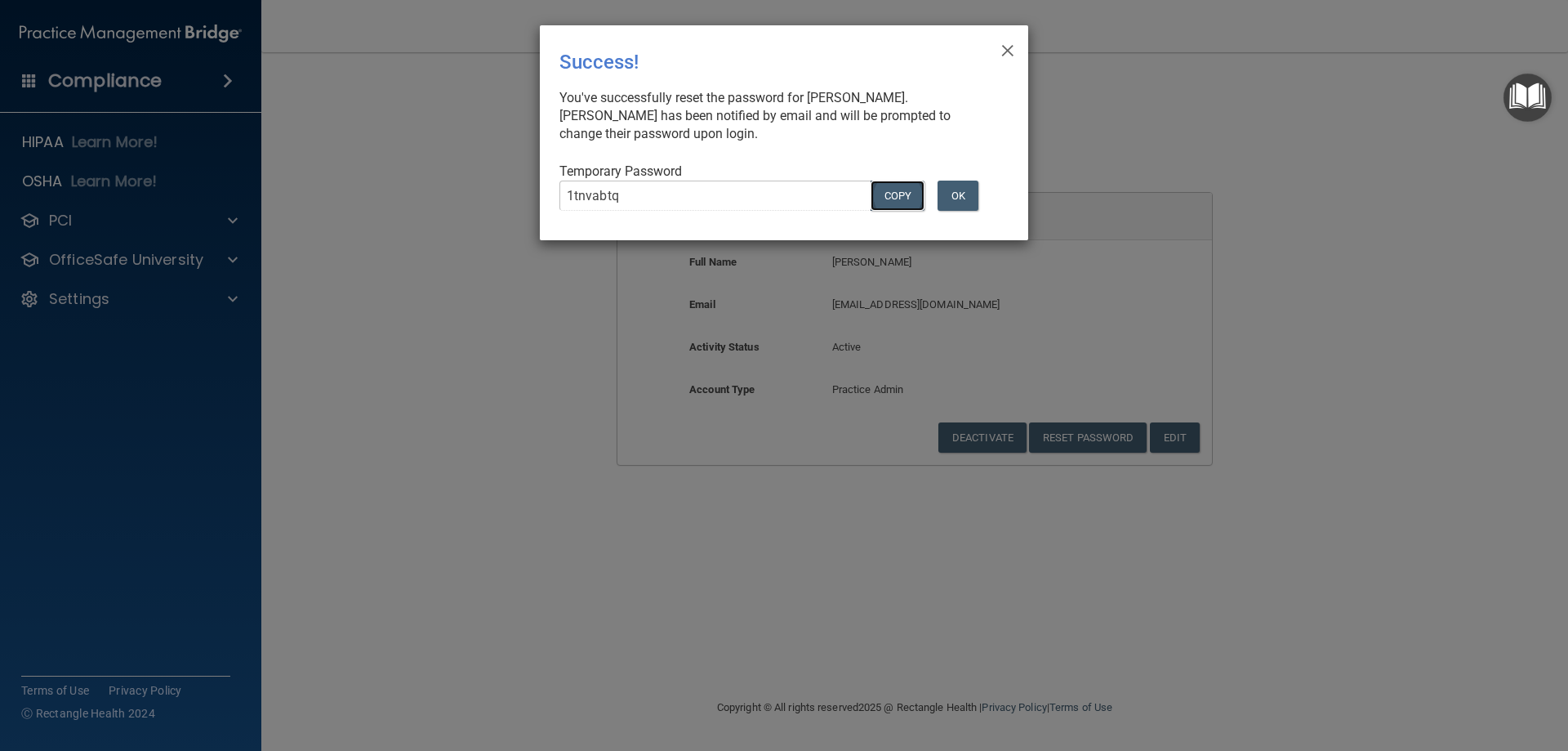
click at [896, 188] on button "COPY" at bounding box center [897, 195] width 54 height 30
click at [952, 199] on button "OK" at bounding box center [957, 195] width 41 height 30
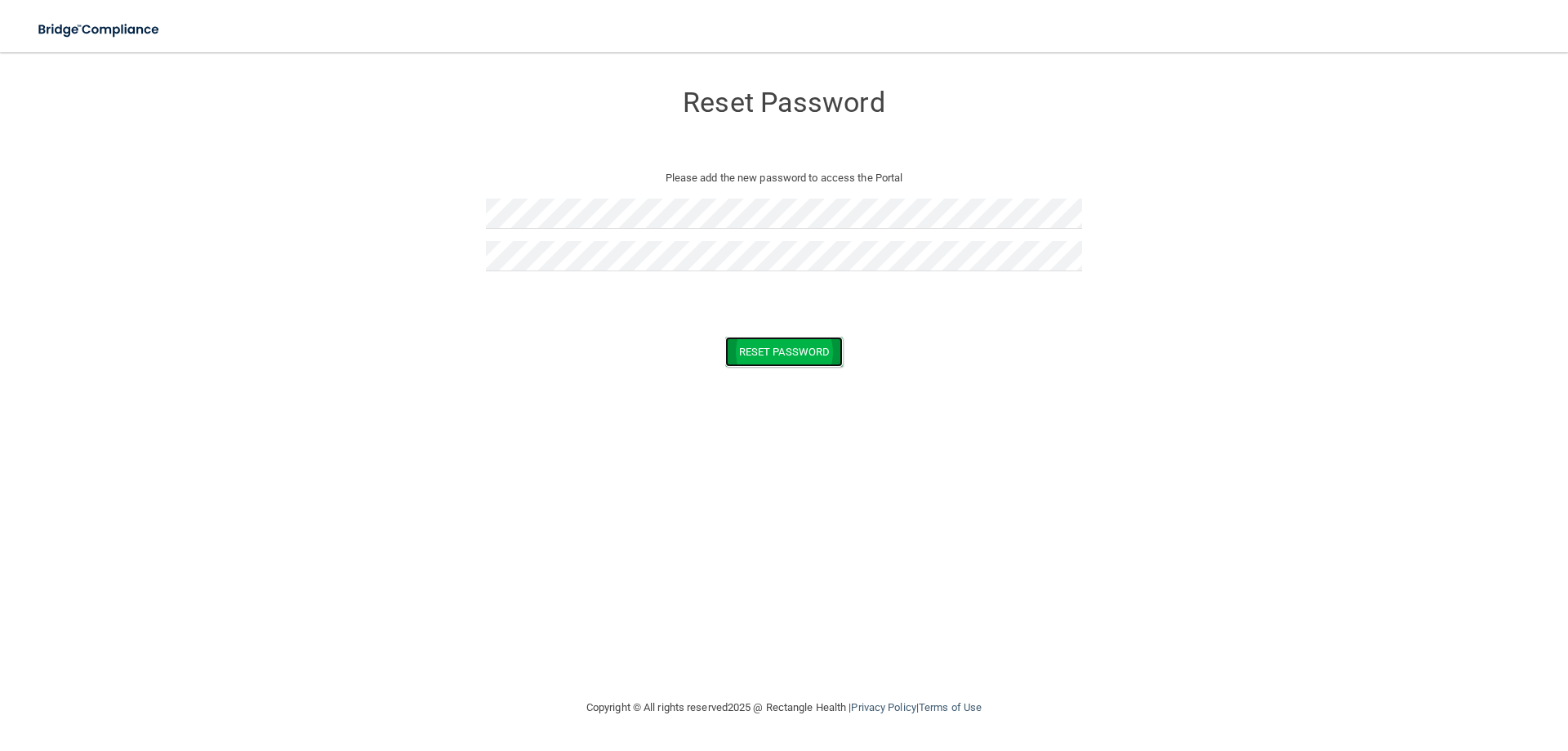
click at [758, 356] on button "Reset Password" at bounding box center [784, 351] width 117 height 30
